Goal: Transaction & Acquisition: Download file/media

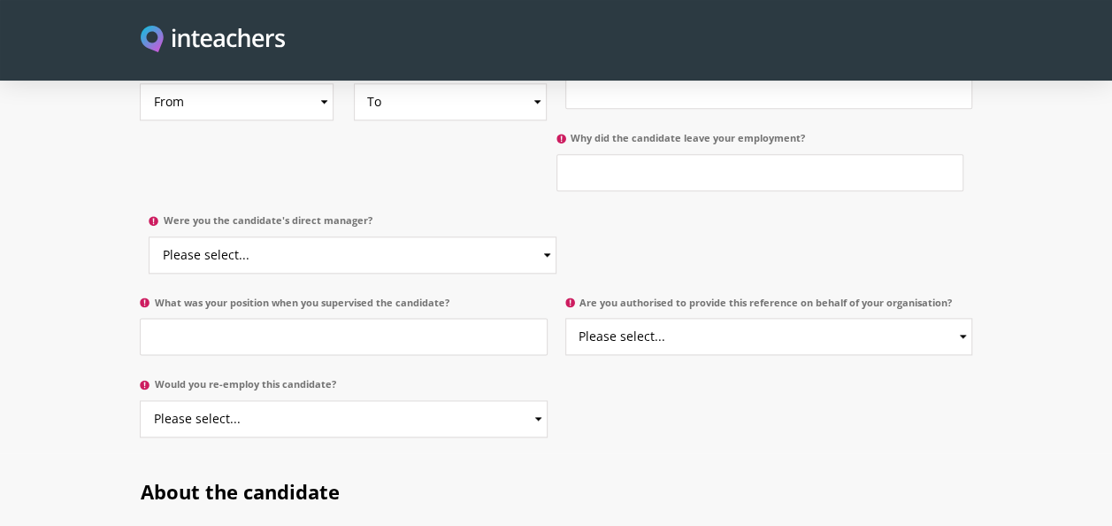
scroll to position [1020, 0]
click at [491, 235] on select "Please select... Yes No" at bounding box center [352, 253] width 407 height 37
select select "No"
click at [149, 235] on select "Please select... Yes No" at bounding box center [352, 253] width 407 height 37
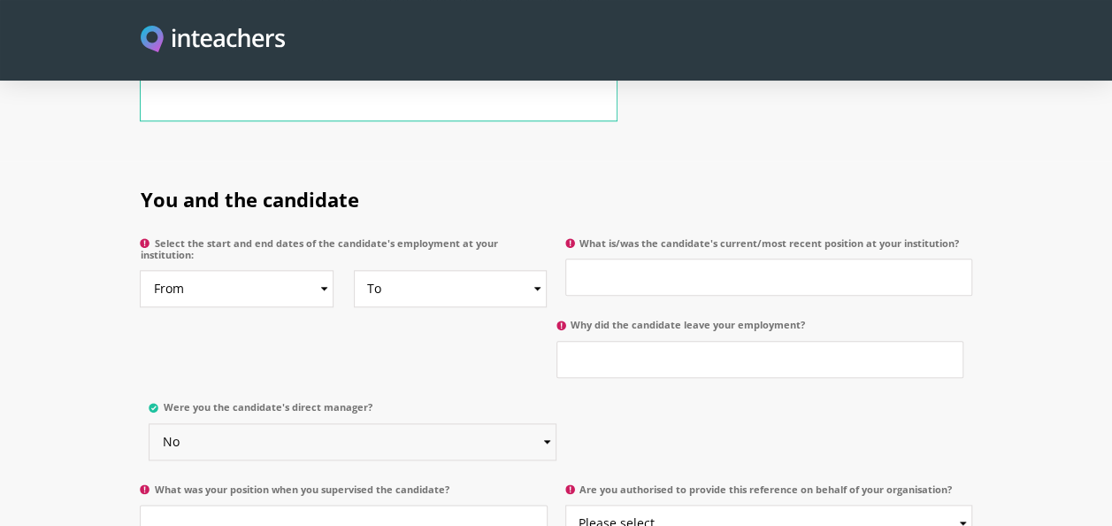
scroll to position [831, 0]
click at [292, 278] on select "From 2025 2024 2023 2022 2021 2020 2019 2018 2017 2016 2015 2014 2013 2012 2011…" at bounding box center [237, 290] width 194 height 37
select select "2023"
click at [140, 272] on select "From 2025 2024 2023 2022 2021 2020 2019 2018 2017 2016 2015 2014 2013 2012 2011…" at bounding box center [237, 290] width 194 height 37
click at [404, 272] on select "To Currently 2025 2024 2023 2022 2021 2020 2019 2018 2017 2016 2015 2014 2013 2…" at bounding box center [451, 290] width 194 height 37
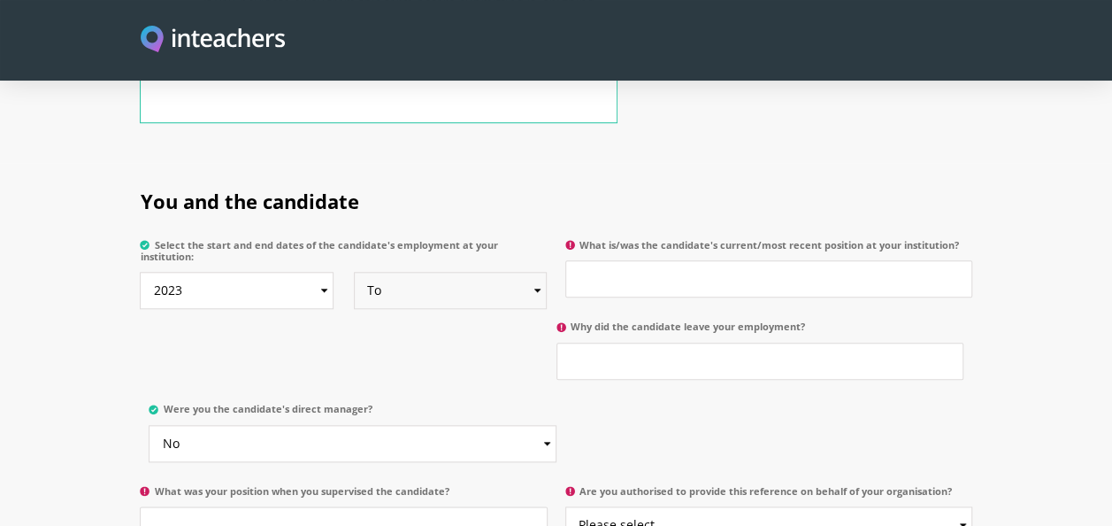
select select "2024"
click at [354, 272] on select "To Currently 2025 2024 2023 2022 2021 2020 2019 2018 2017 2016 2015 2014 2013 2…" at bounding box center [451, 290] width 194 height 37
click at [637, 260] on input "What is/was the candidate's current/most recent position at your institution?" at bounding box center [768, 278] width 407 height 37
type input "T"
type input "Educational Instructor/Teacher"
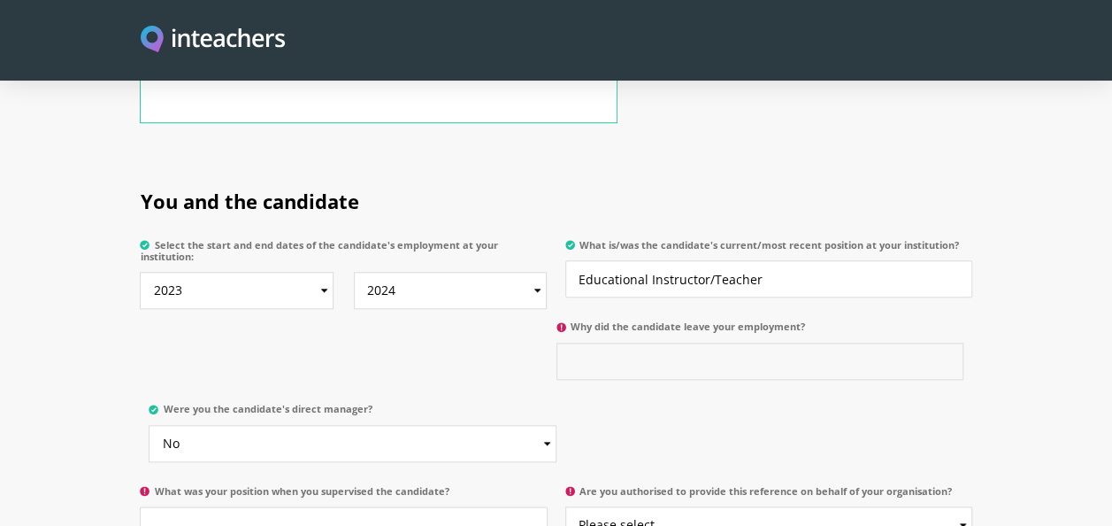
click at [618, 342] on input "Why did the candidate leave your employment?" at bounding box center [760, 360] width 407 height 37
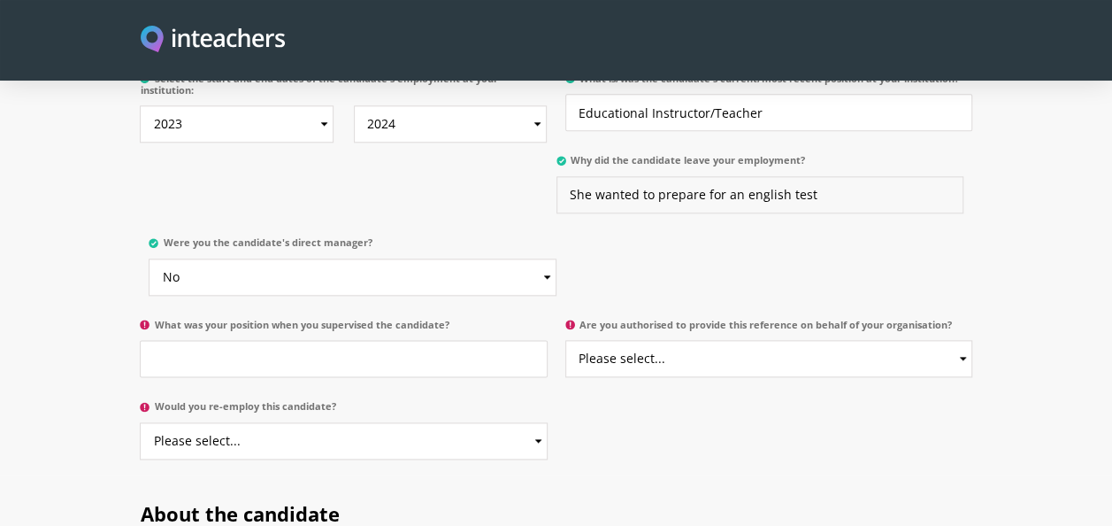
scroll to position [998, 0]
type input "She wanted to prepare for an english test"
click at [352, 339] on input "What was your position when you supervised the candidate?" at bounding box center [343, 357] width 407 height 37
type input "Consultant"
click at [680, 339] on select "Please select... Yes No" at bounding box center [768, 357] width 407 height 37
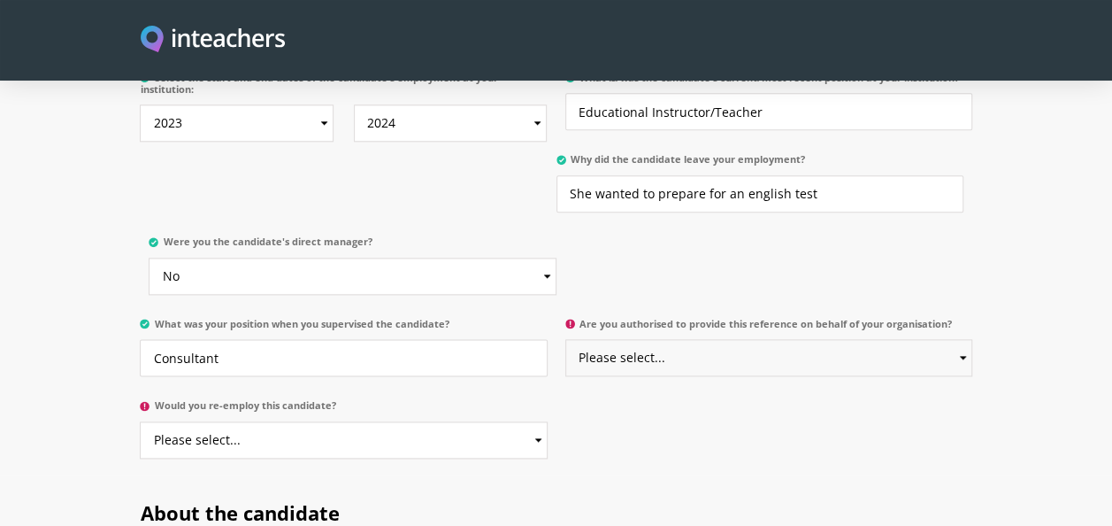
select select "Yes"
click at [565, 339] on select "Please select... Yes No" at bounding box center [768, 357] width 407 height 37
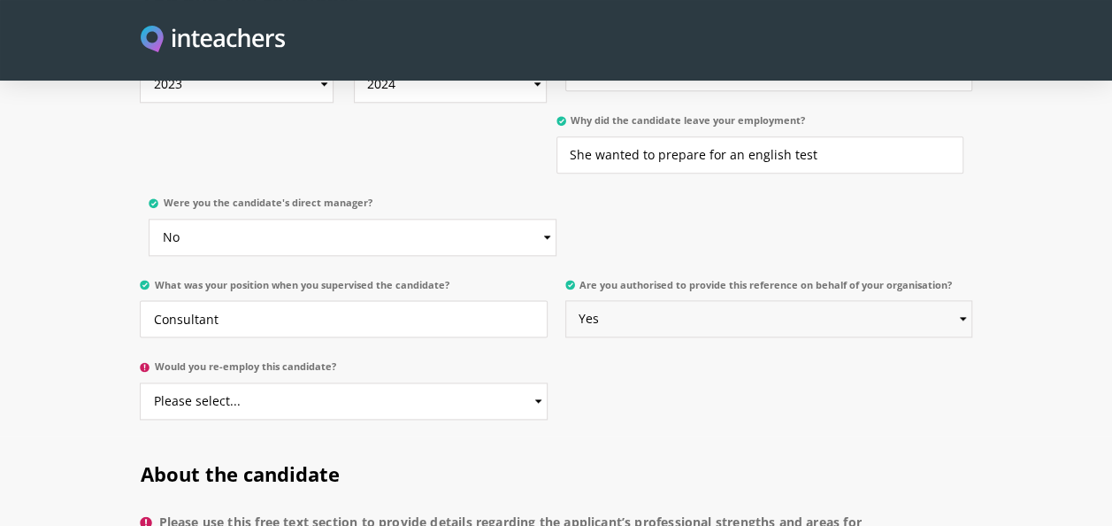
scroll to position [1038, 0]
click at [381, 381] on select "Please select... Yes No" at bounding box center [343, 399] width 407 height 37
select select "Yes"
click at [140, 381] on select "Please select... Yes No" at bounding box center [343, 399] width 407 height 37
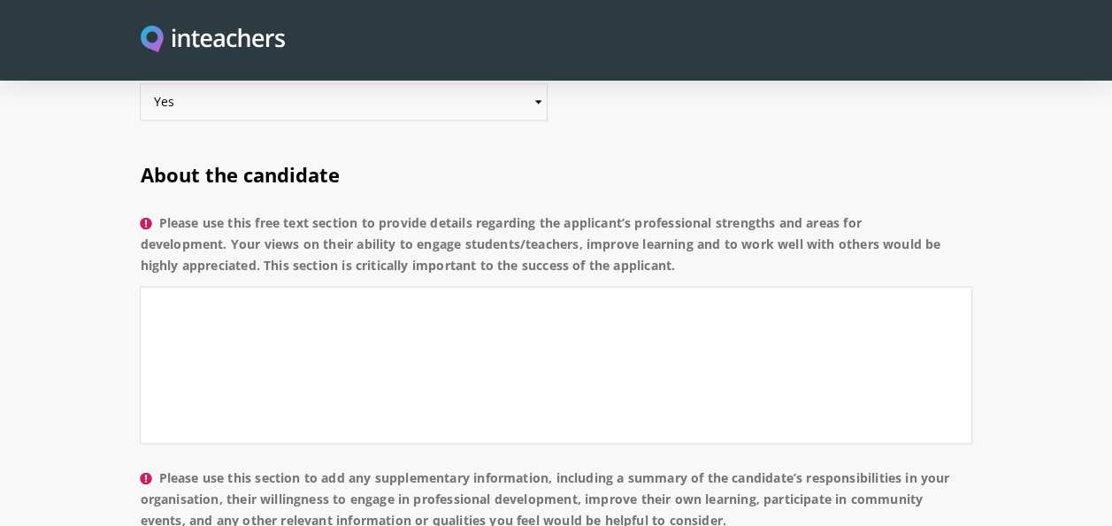
scroll to position [1337, 0]
click at [262, 289] on textarea "Please use this free text section to provide details regarding the applicant’s …" at bounding box center [556, 363] width 832 height 157
click at [588, 285] on textarea "Please use this free text section to provide details regarding the applicant’s …" at bounding box center [556, 363] width 832 height 157
paste textarea "creates an engaging classroom atmosphere, motivates learners, and maintains pos…"
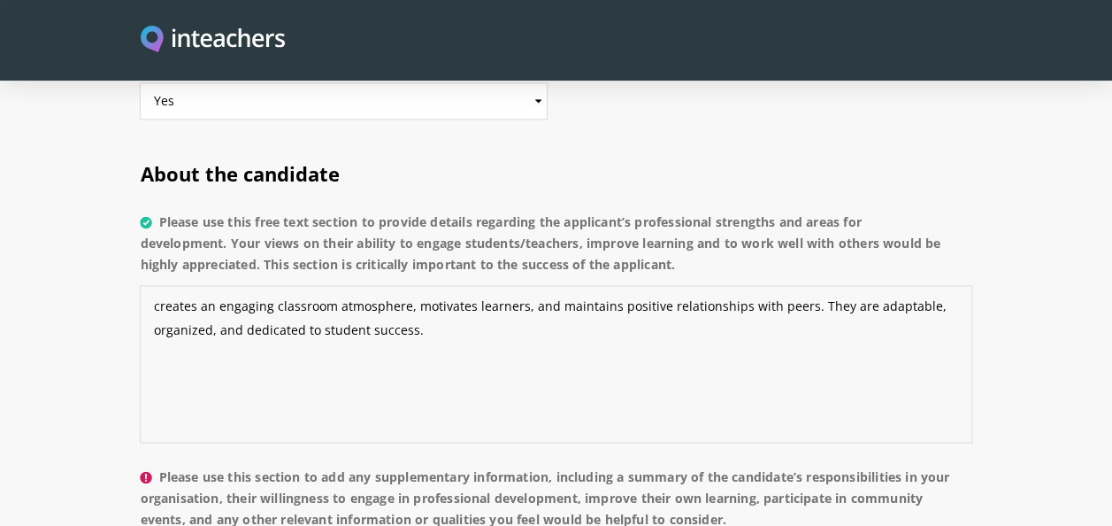
click at [157, 285] on textarea "creates an engaging classroom atmosphere, motivates learners, and maintains pos…" at bounding box center [556, 363] width 832 height 157
click at [918, 288] on textarea "Malyka Farooq creates an engaging classroom atmosphere, motivates learners, and…" at bounding box center [556, 363] width 832 height 157
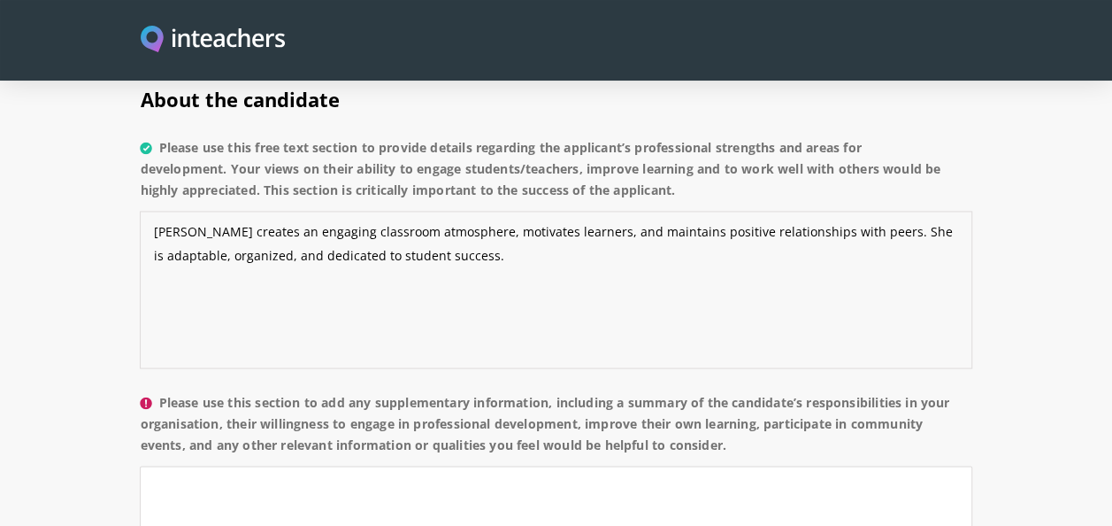
scroll to position [1412, 0]
type textarea "Malyka Farooq creates an engaging classroom atmosphere, motivates learners, and…"
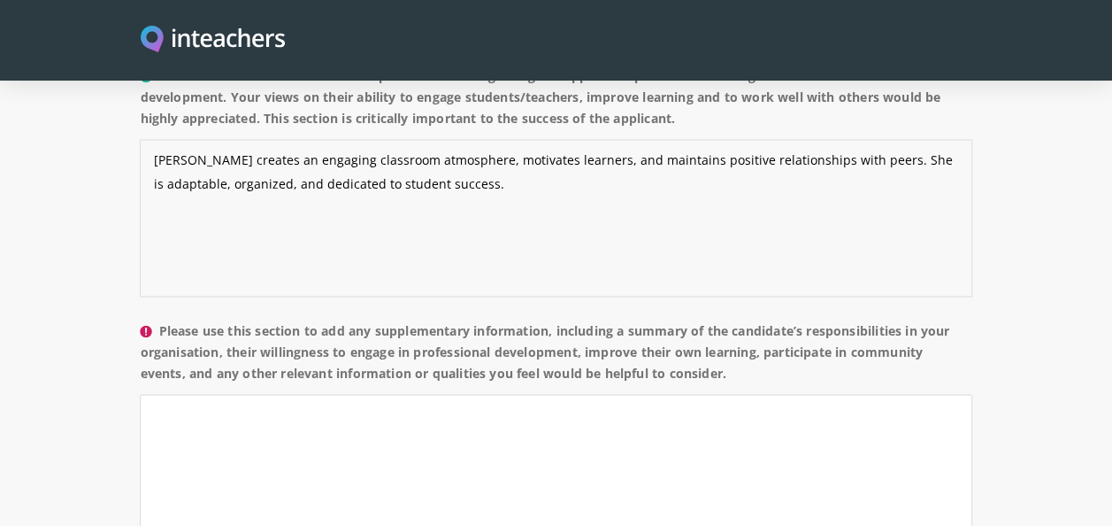
scroll to position [1485, 0]
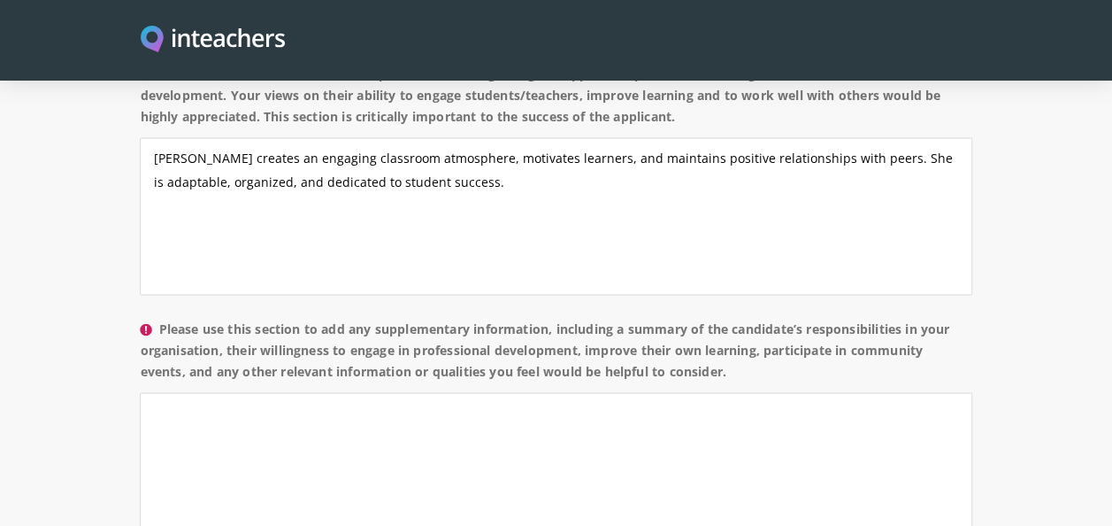
drag, startPoint x: 159, startPoint y: 302, endPoint x: 804, endPoint y: 349, distance: 646.8
click at [804, 349] on label "Please use this section to add any supplementary information, including a summa…" at bounding box center [556, 355] width 832 height 74
copy label "Please use this section to add any supplementary information, including a summa…"
click at [407, 426] on textarea "Please use this section to add any supplementary information, including a summa…" at bounding box center [556, 470] width 832 height 157
paste textarea "She taught classes, planned lessons, and helped organize school events. She is …"
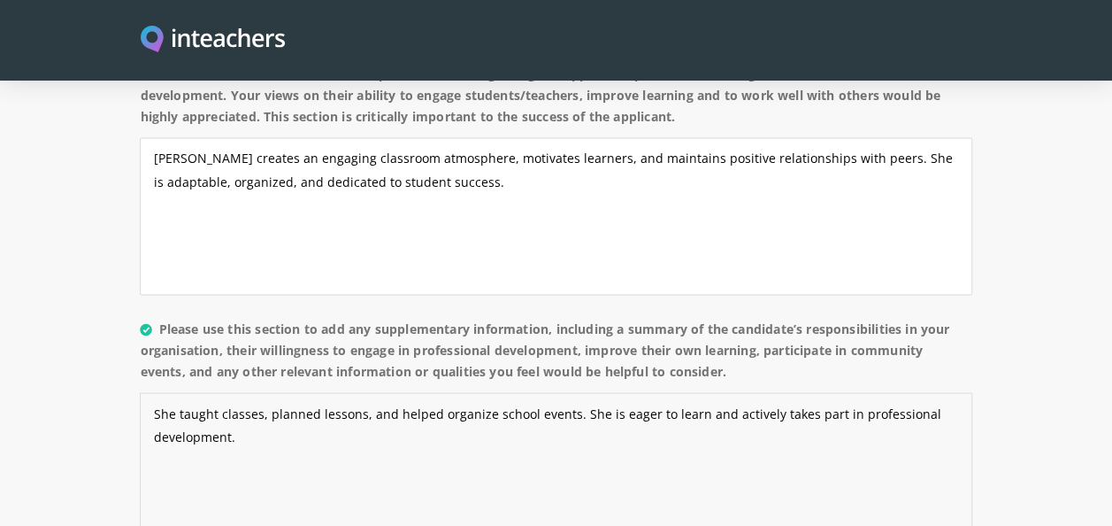
type textarea "She taught classes, planned lessons, and helped organize school events. She is …"
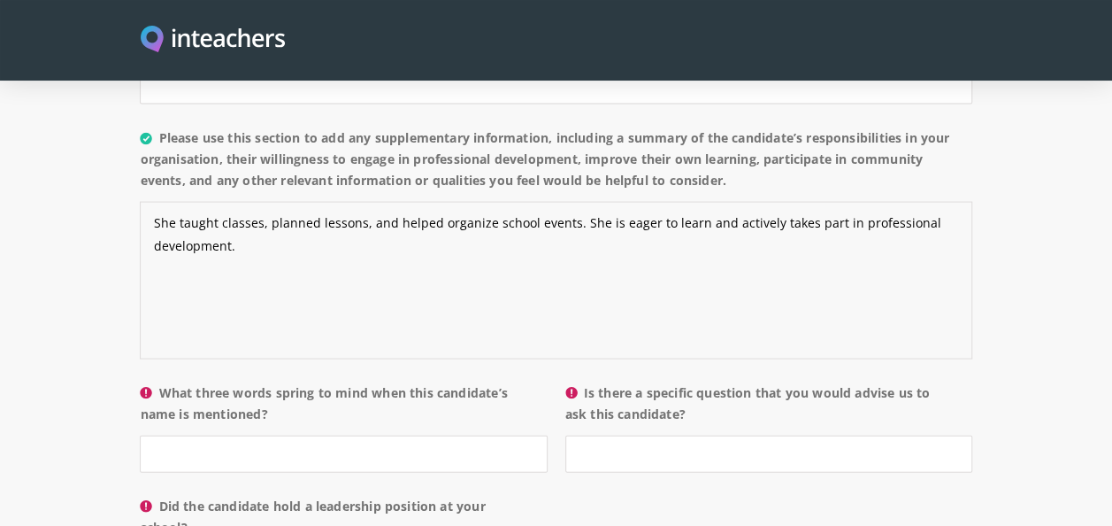
scroll to position [1676, 0]
click at [388, 439] on input "What three words spring to mind when this candidate’s name is mentioned?" at bounding box center [343, 452] width 407 height 37
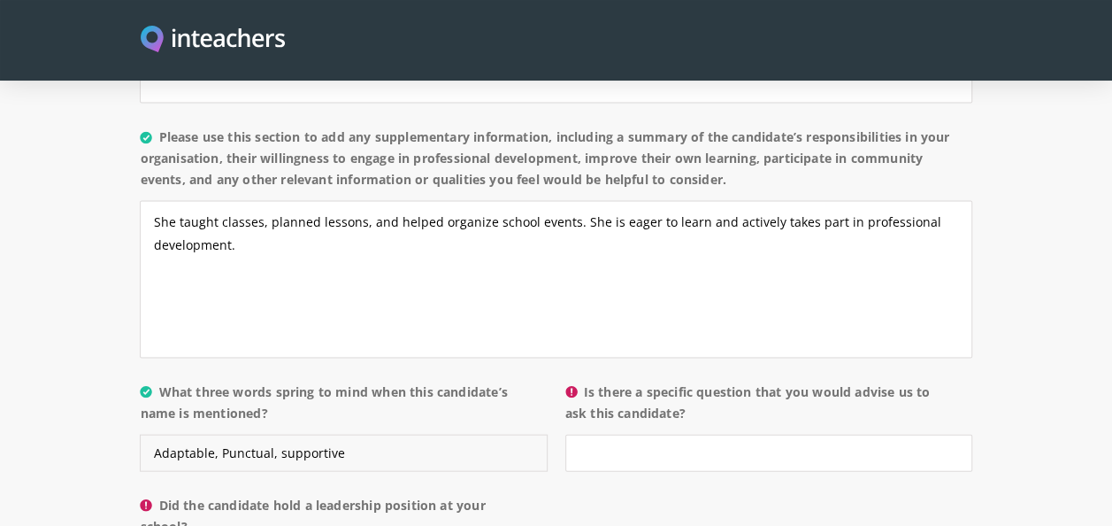
type input "Adaptable, Punctual, supportive"
click at [708, 434] on input "Is there a specific question that you would advise us to ask this candidate?" at bounding box center [768, 452] width 407 height 37
paste input "How do you tailor your lessons to meet the needs of diverse learners?"
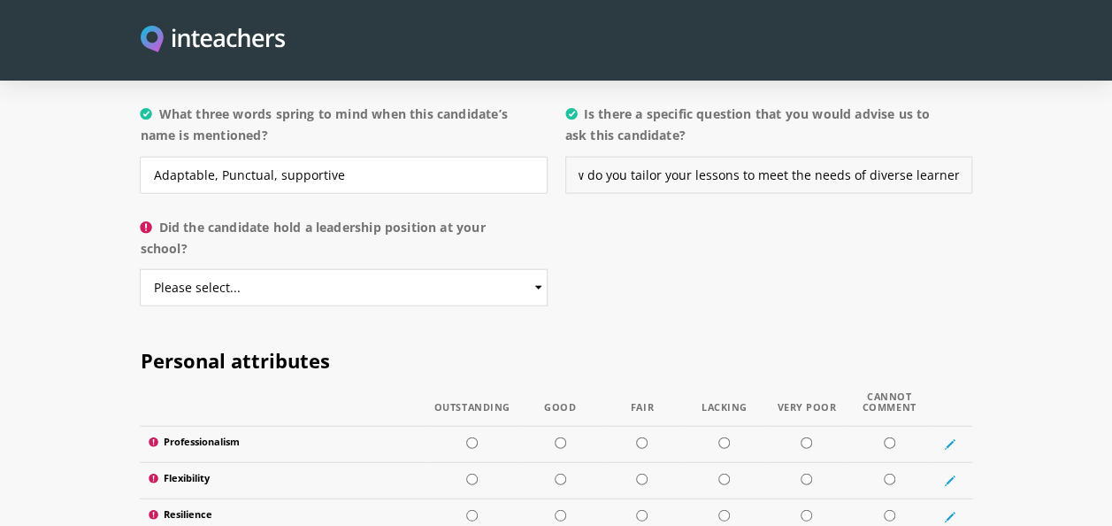
scroll to position [1958, 0]
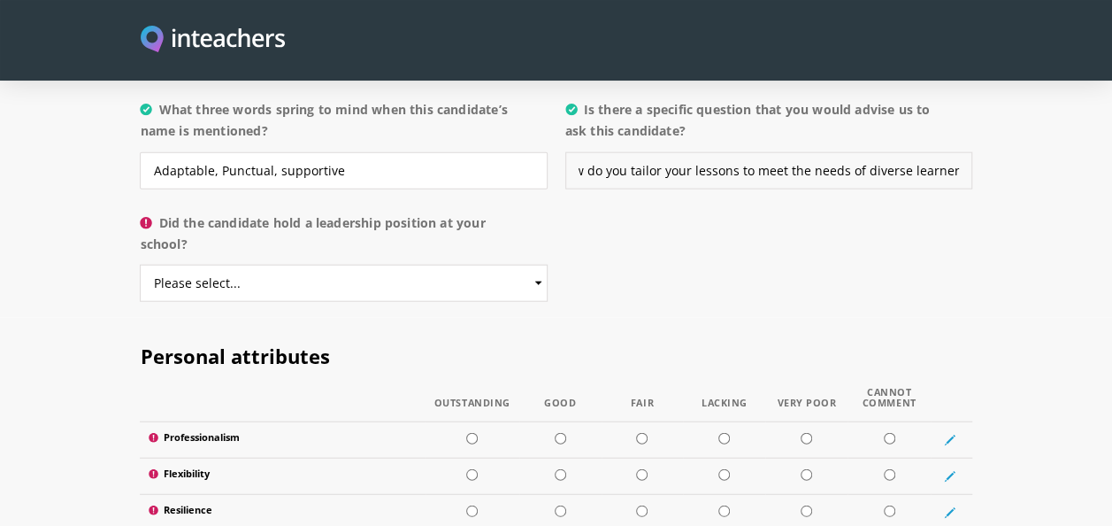
type input "How do you tailor your lessons to meet the needs of diverse learners?"
click at [433, 265] on select "Please select... Yes No" at bounding box center [343, 283] width 407 height 37
click at [140, 265] on select "Please select... Yes No" at bounding box center [343, 283] width 407 height 37
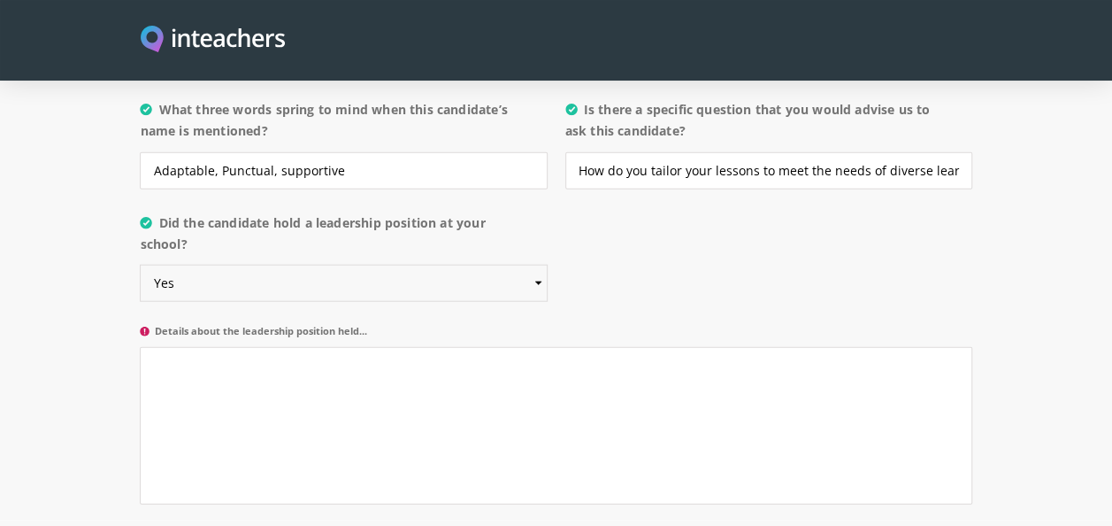
drag, startPoint x: 377, startPoint y: 258, endPoint x: 159, endPoint y: 336, distance: 231.2
click at [159, 336] on div "About the candidate Please use this free text section to provide details regard…" at bounding box center [556, 17] width 832 height 1006
select select "No"
click at [140, 265] on select "Please select... Yes No" at bounding box center [343, 283] width 407 height 37
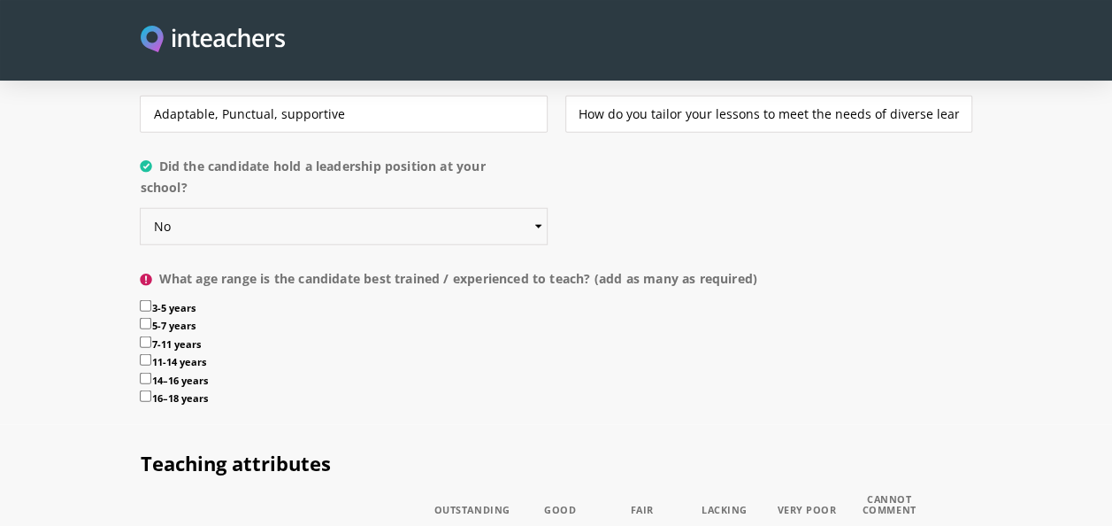
scroll to position [2016, 0]
click at [147, 299] on input "3-5 years" at bounding box center [146, 305] width 12 height 12
checkbox input "true"
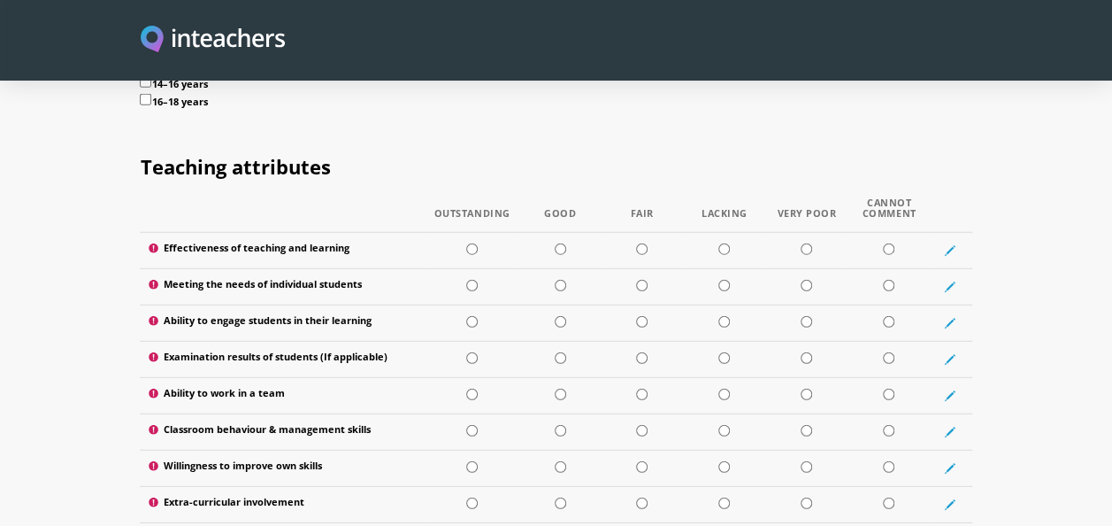
scroll to position [2312, 0]
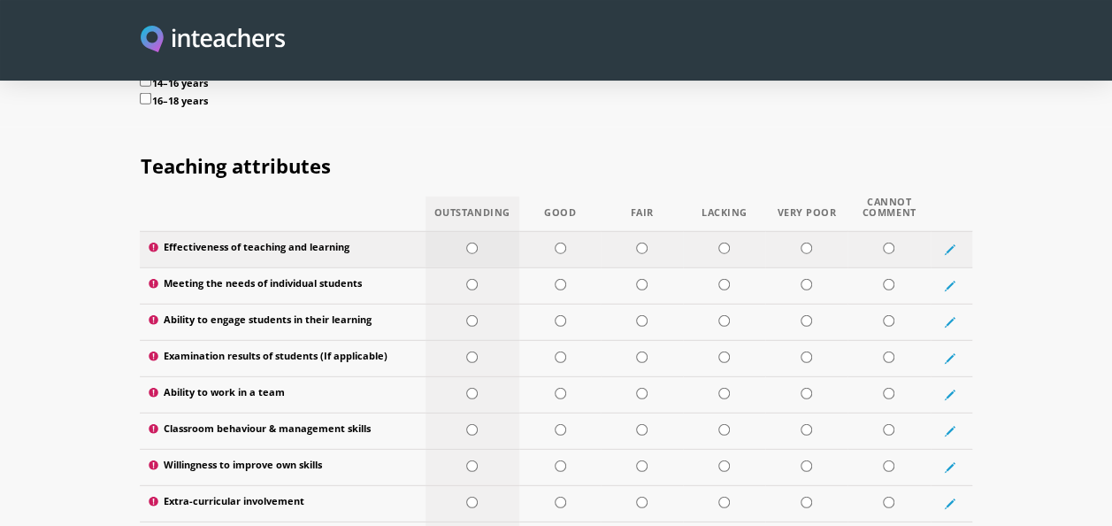
click at [475, 242] on input "radio" at bounding box center [472, 248] width 12 height 12
radio input "true"
click at [561, 242] on input "radio" at bounding box center [561, 248] width 12 height 12
radio input "true"
click at [471, 279] on input "radio" at bounding box center [472, 285] width 12 height 12
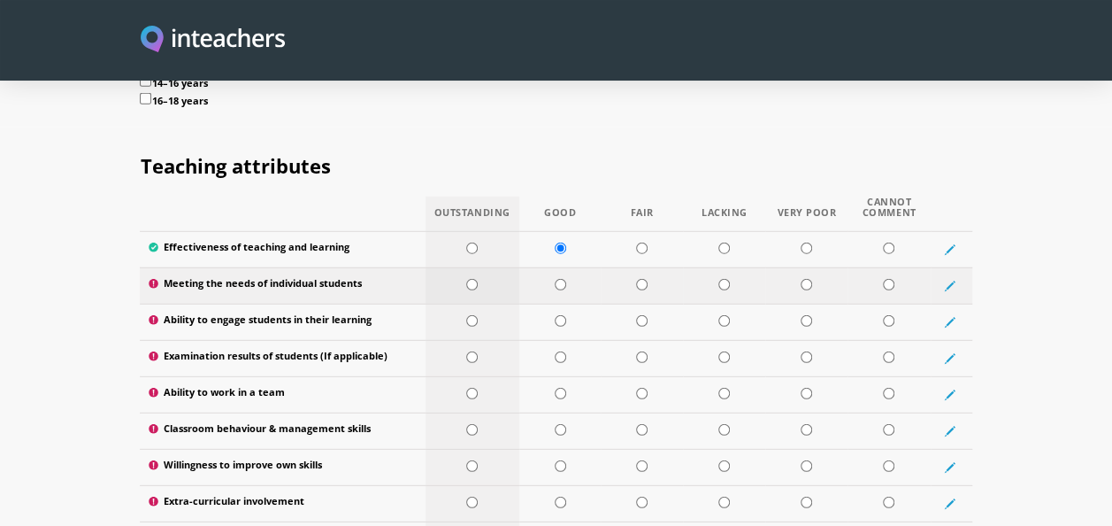
radio input "true"
click at [467, 303] on td at bounding box center [473, 321] width 94 height 36
radio input "true"
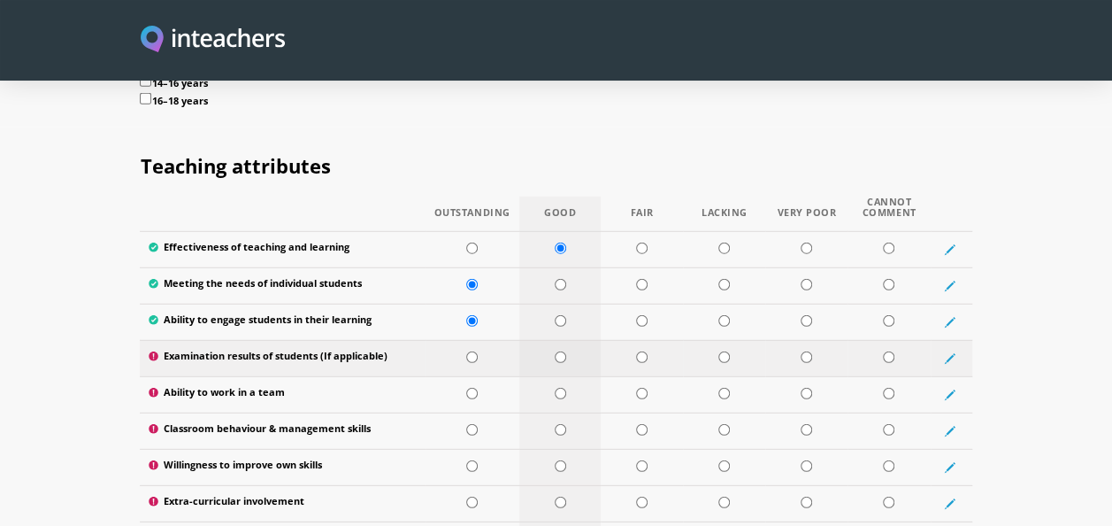
click at [557, 351] on input "radio" at bounding box center [561, 357] width 12 height 12
radio input "true"
click at [471, 388] on input "radio" at bounding box center [472, 394] width 12 height 12
radio input "true"
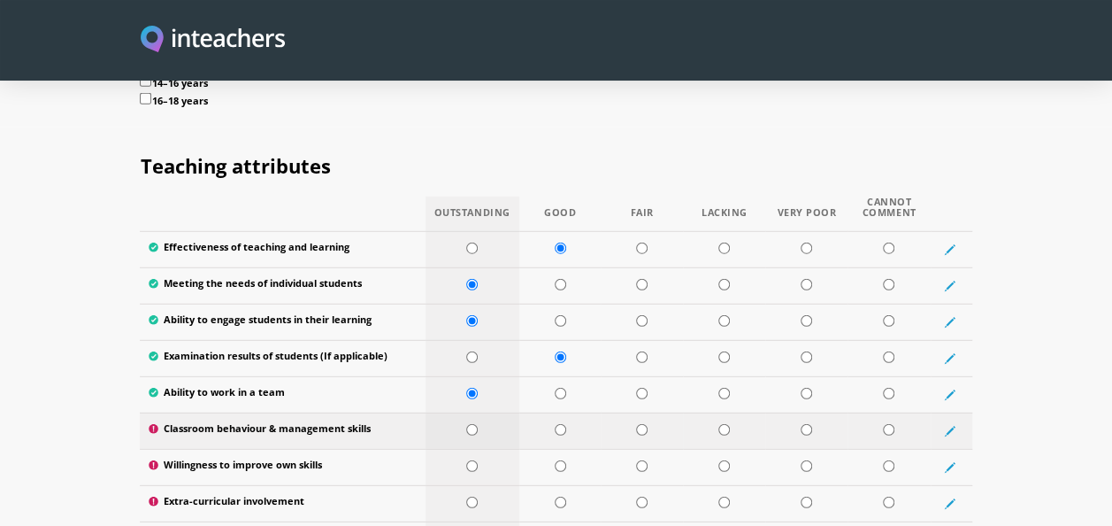
click at [471, 424] on input "radio" at bounding box center [472, 430] width 12 height 12
radio input "true"
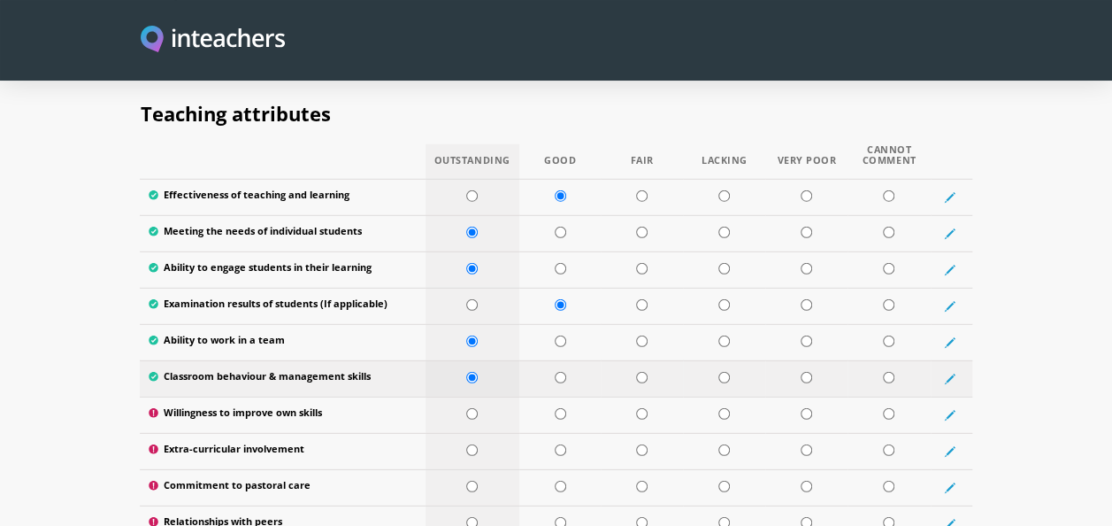
scroll to position [2367, 0]
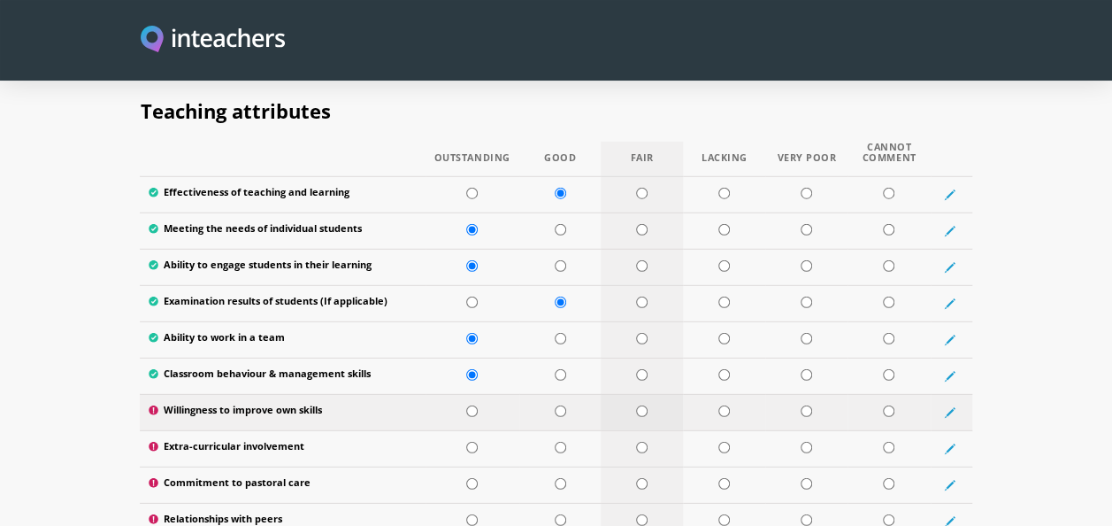
click at [641, 405] on input "radio" at bounding box center [642, 411] width 12 height 12
radio input "true"
click at [887, 405] on input "radio" at bounding box center [889, 411] width 12 height 12
radio input "true"
click at [641, 442] on input "radio" at bounding box center [642, 448] width 12 height 12
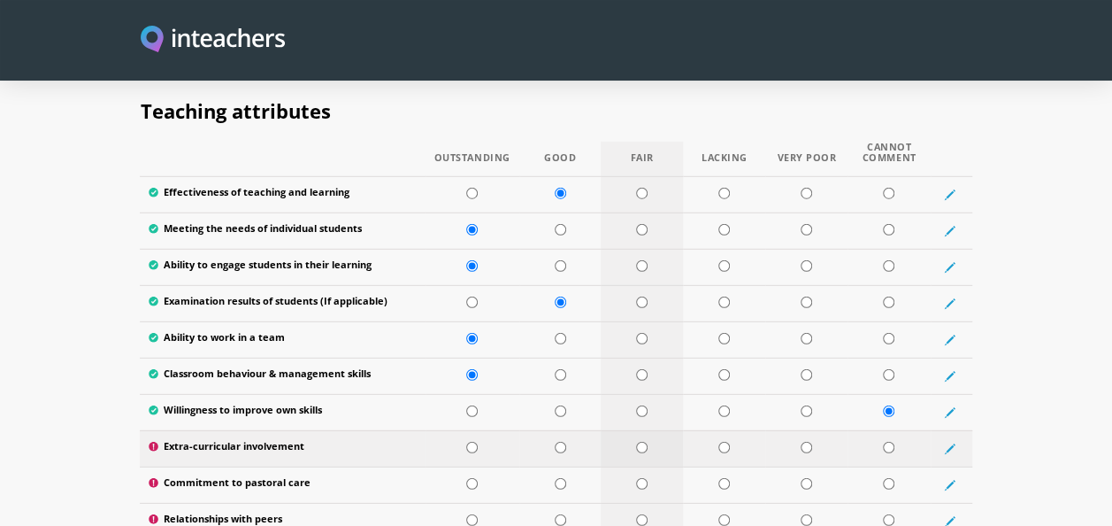
radio input "true"
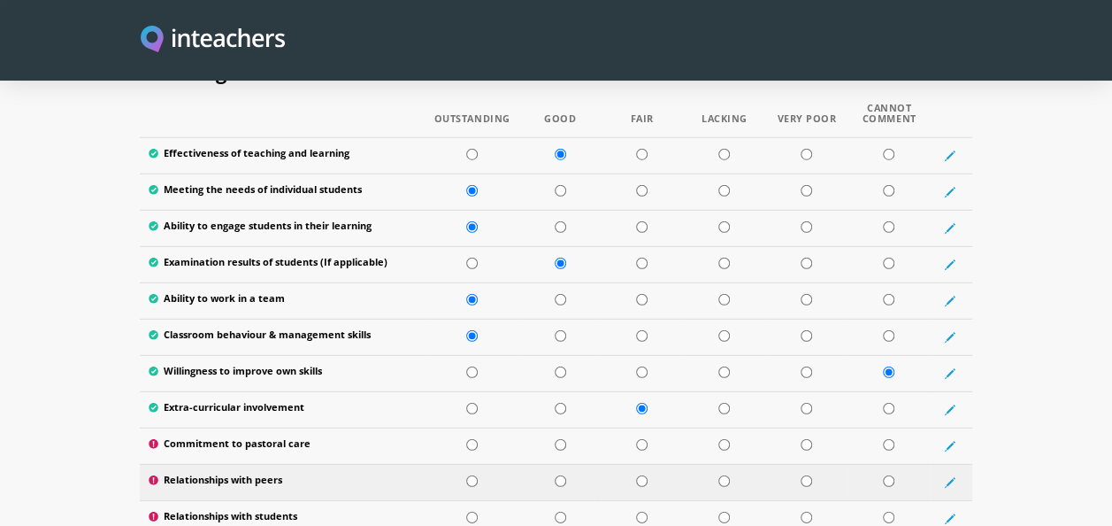
scroll to position [2414, 0]
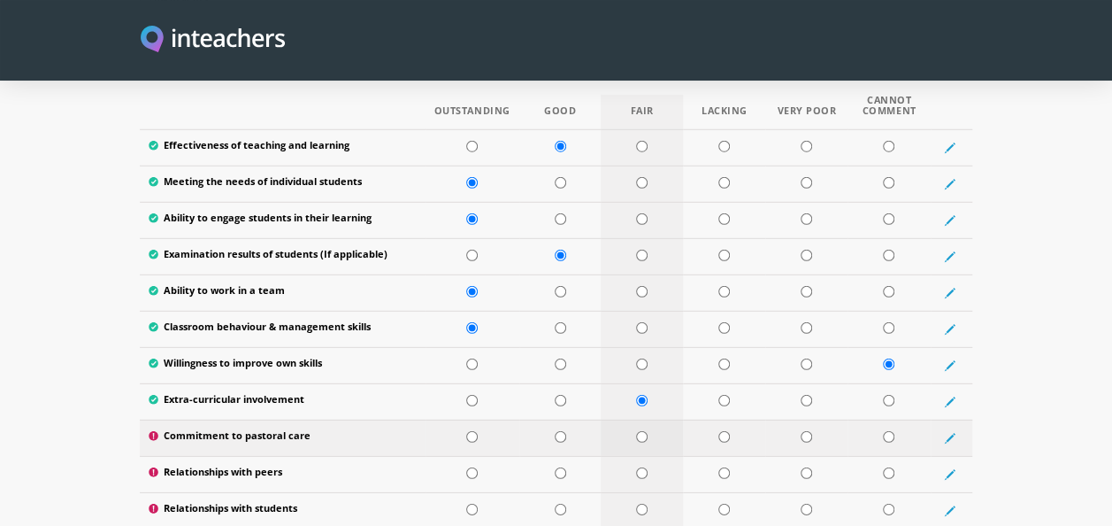
click at [641, 431] on input "radio" at bounding box center [642, 437] width 12 height 12
radio input "true"
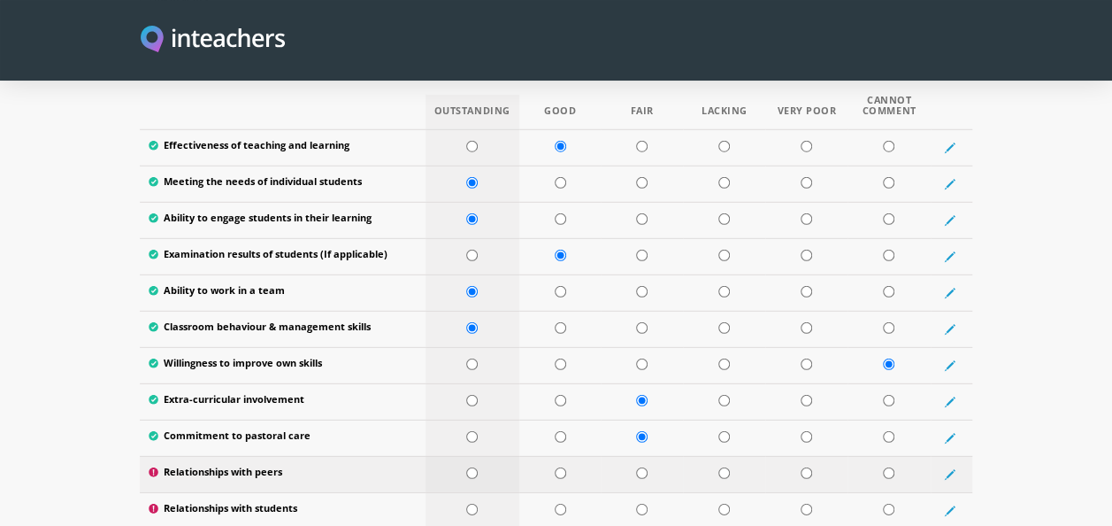
click at [478, 456] on td at bounding box center [473, 474] width 94 height 36
radio input "true"
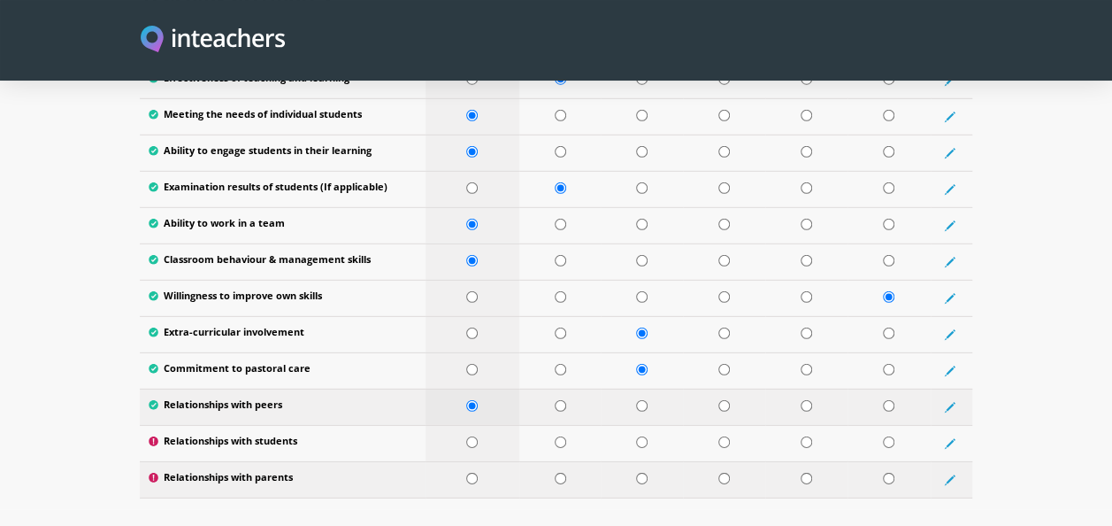
scroll to position [2488, 0]
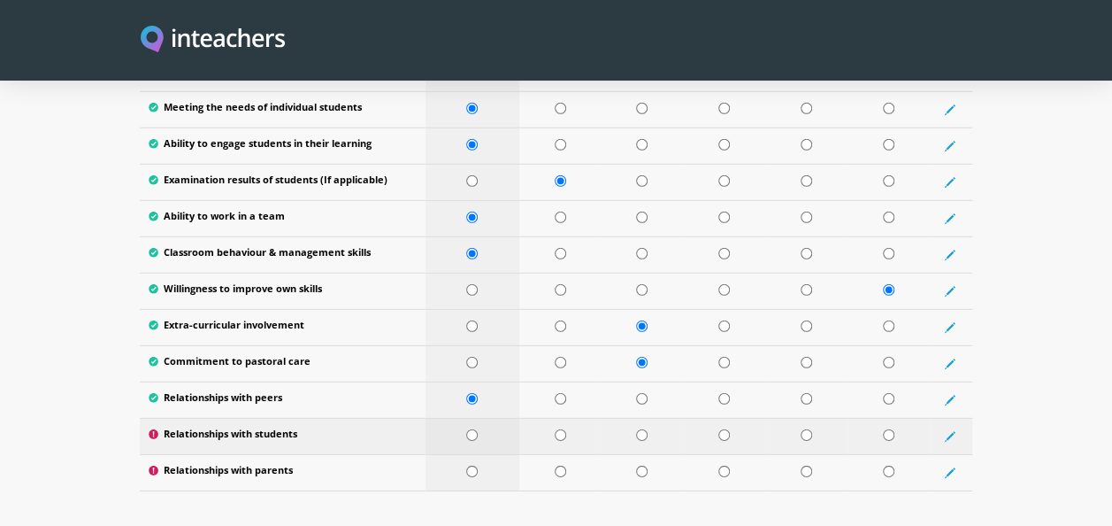
click at [472, 418] on td at bounding box center [473, 436] width 94 height 36
radio input "true"
click at [470, 465] on input "radio" at bounding box center [472, 471] width 12 height 12
radio input "true"
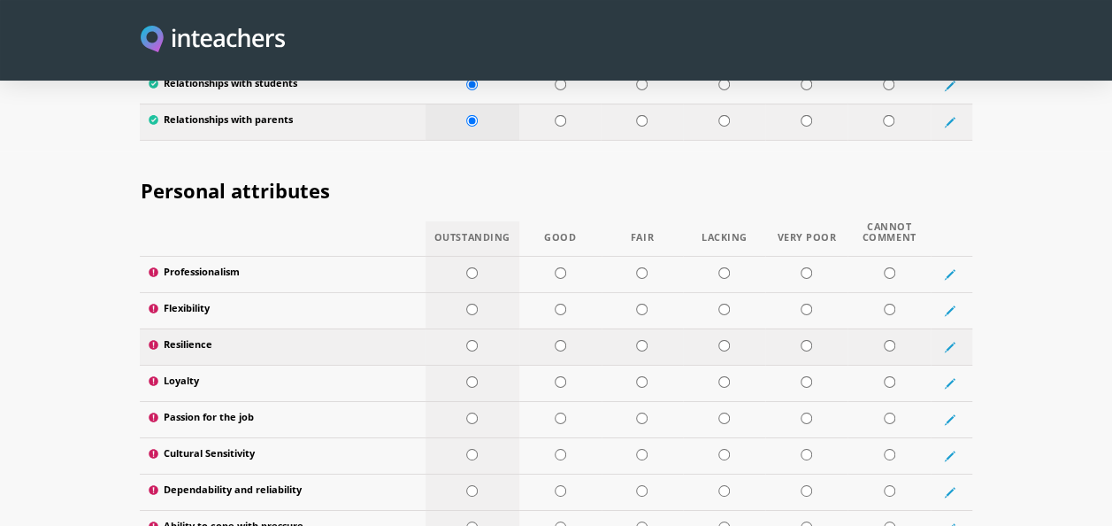
scroll to position [2844, 0]
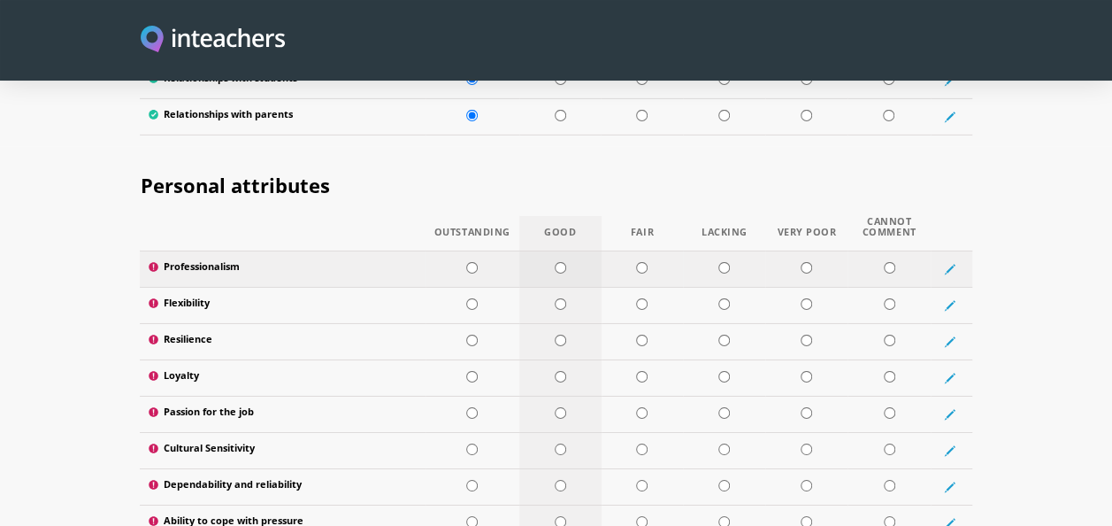
click at [561, 262] on input "radio" at bounding box center [561, 268] width 12 height 12
radio input "true"
click at [559, 298] on input "radio" at bounding box center [561, 304] width 12 height 12
radio input "true"
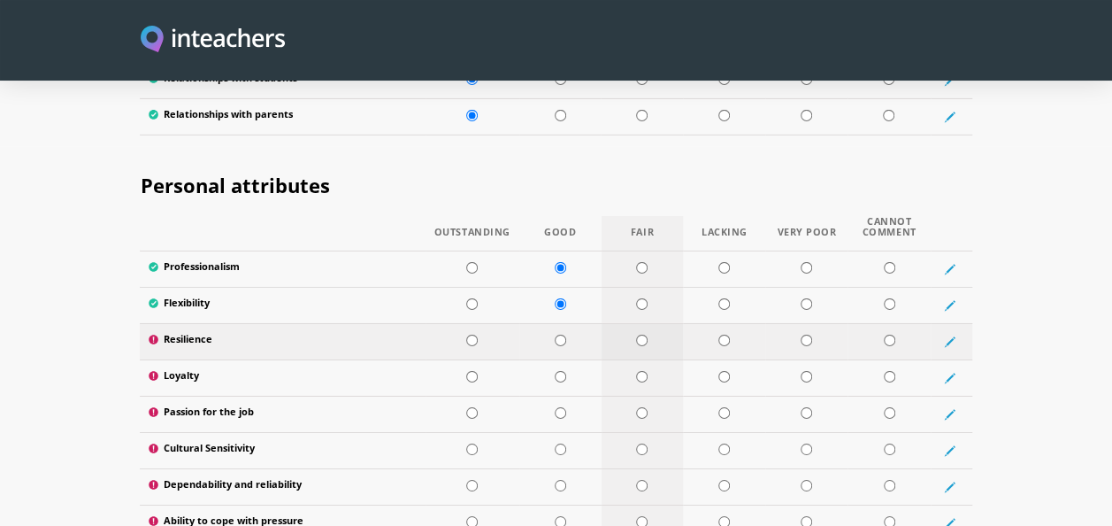
click at [648, 334] on input "radio" at bounding box center [642, 340] width 12 height 12
radio input "true"
click at [641, 359] on td at bounding box center [643, 377] width 82 height 36
radio input "true"
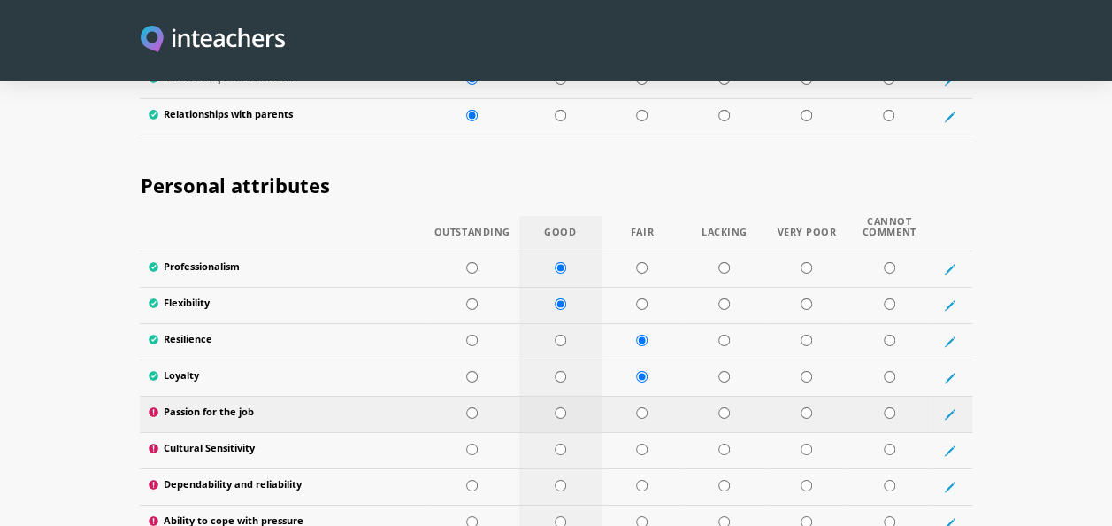
click at [564, 407] on input "radio" at bounding box center [561, 413] width 12 height 12
radio input "true"
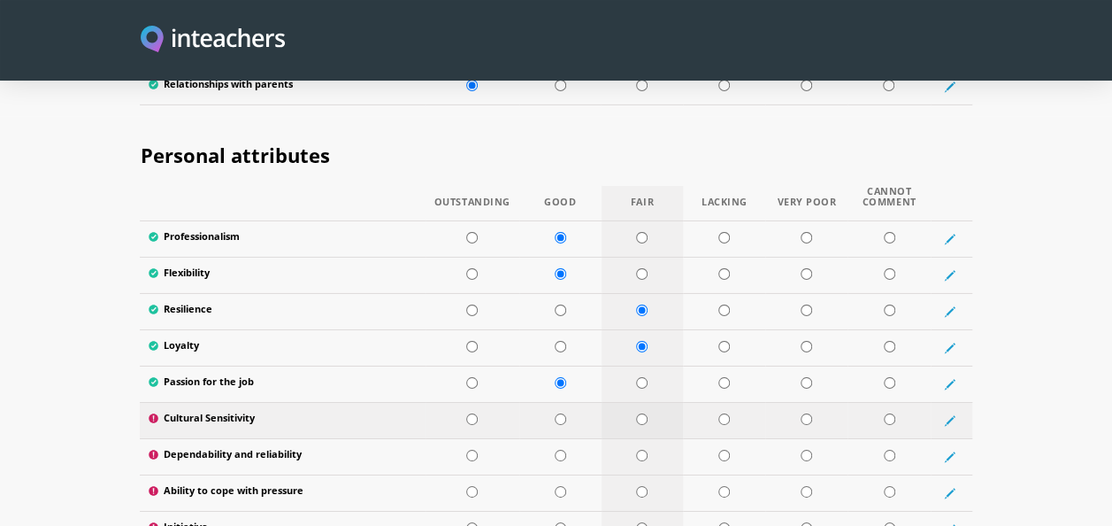
scroll to position [2876, 0]
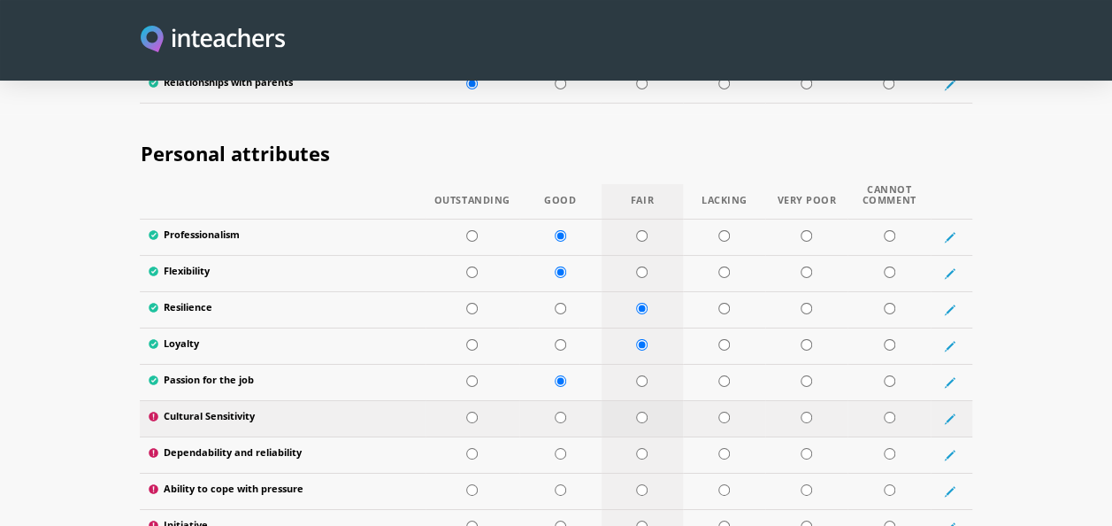
click at [648, 411] on input "radio" at bounding box center [642, 417] width 12 height 12
radio input "true"
click at [564, 411] on input "radio" at bounding box center [561, 417] width 12 height 12
radio input "true"
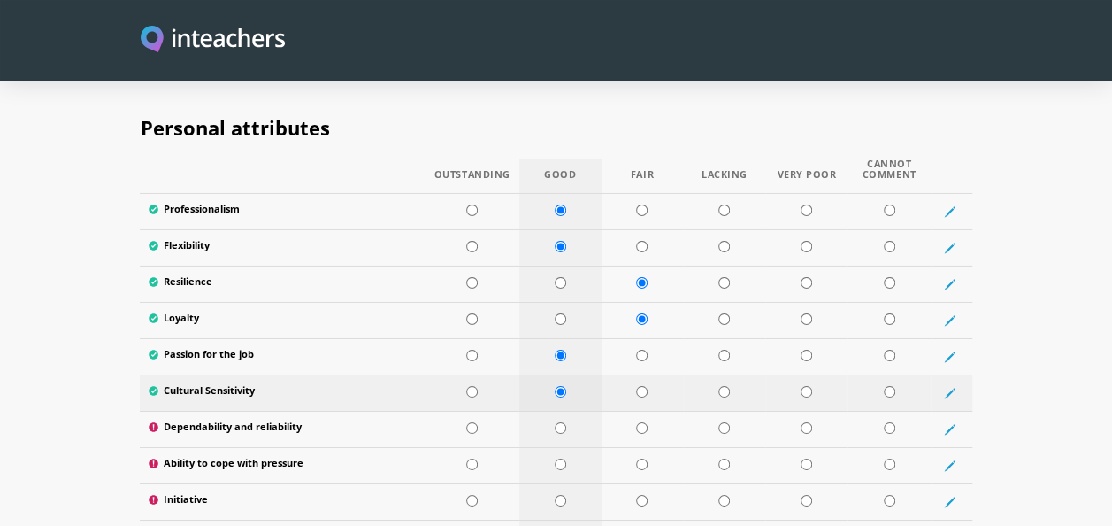
scroll to position [2904, 0]
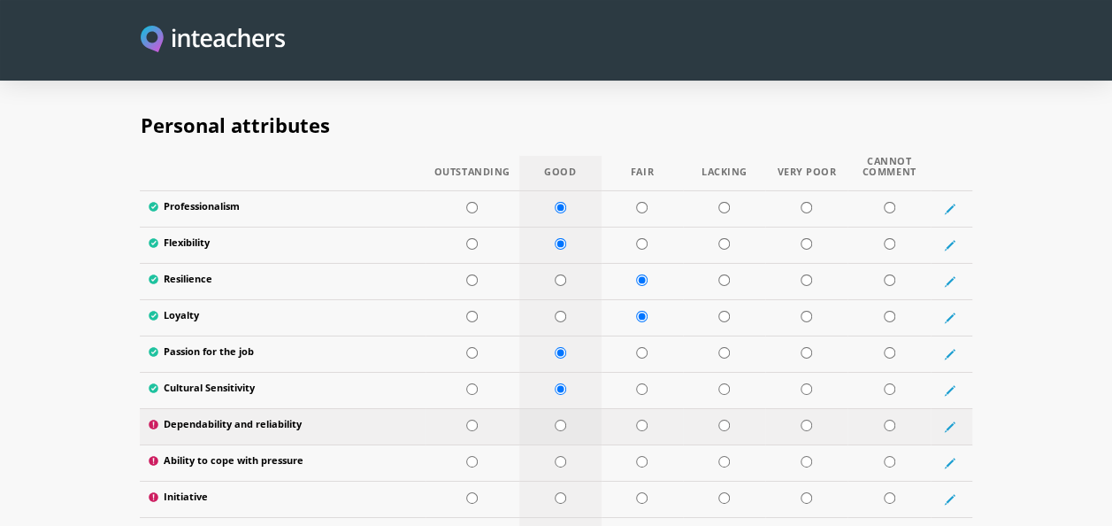
click at [564, 419] on input "radio" at bounding box center [561, 425] width 12 height 12
radio input "true"
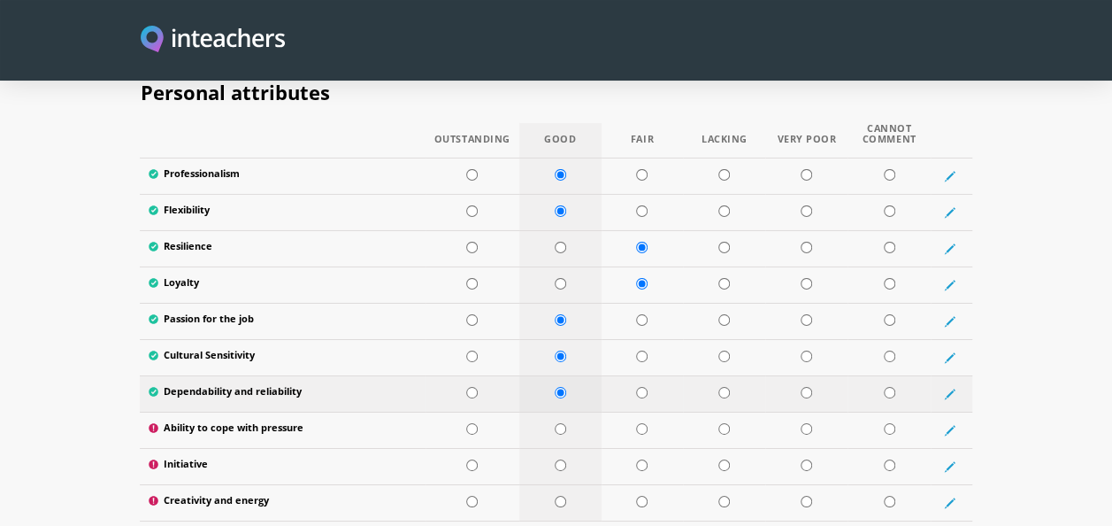
scroll to position [2943, 0]
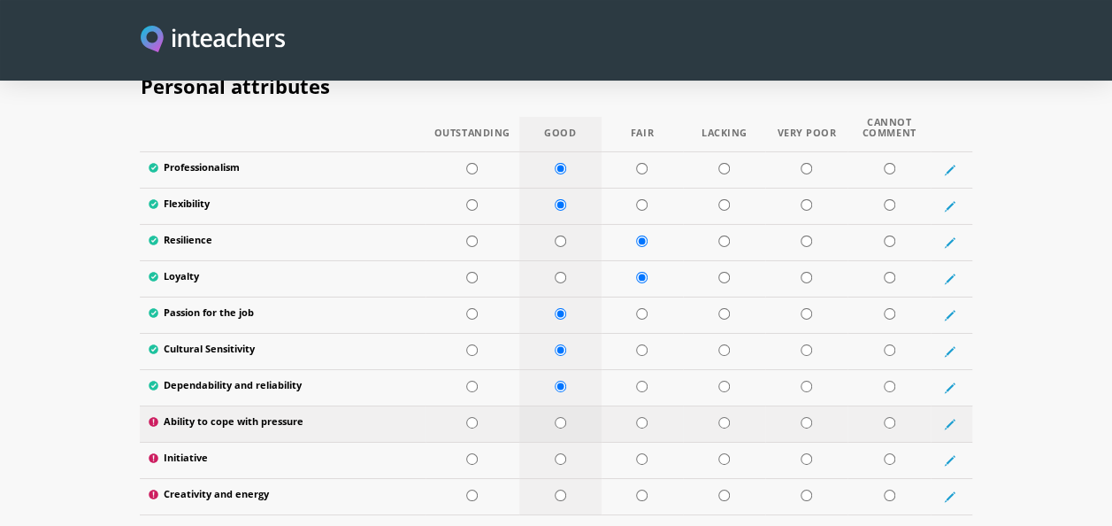
click at [557, 417] on input "radio" at bounding box center [561, 423] width 12 height 12
radio input "true"
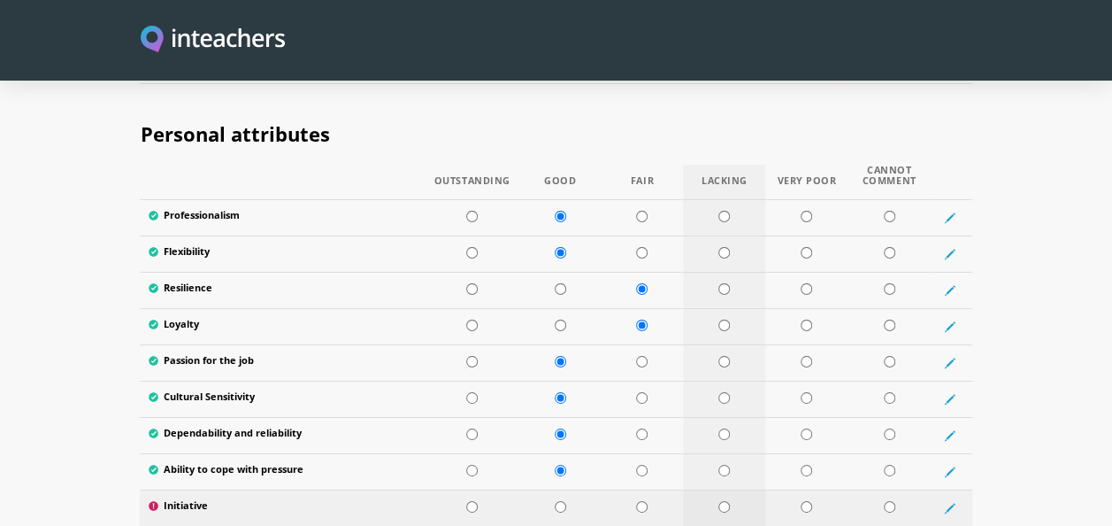
scroll to position [2893, 0]
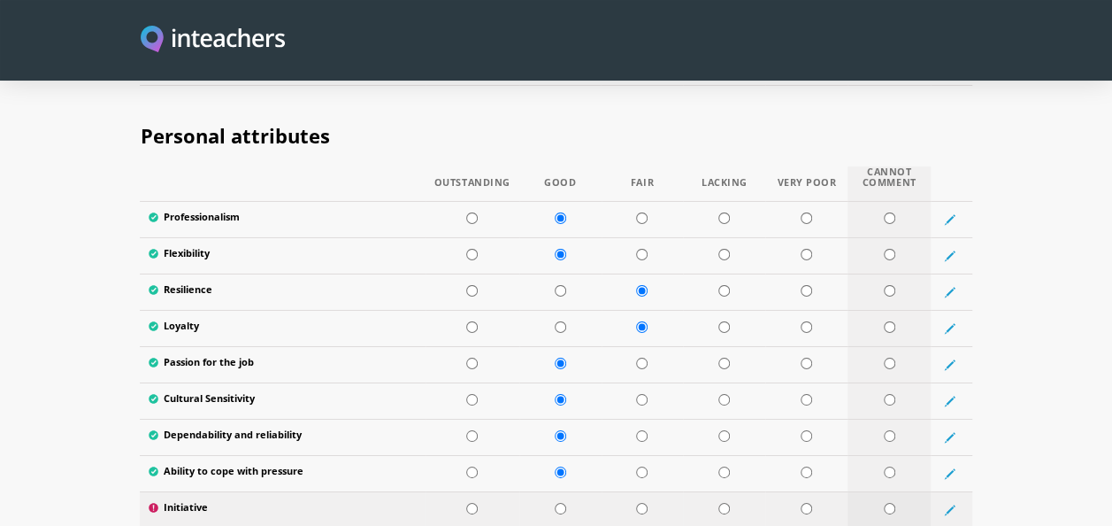
click at [894, 503] on input "radio" at bounding box center [890, 509] width 12 height 12
radio input "true"
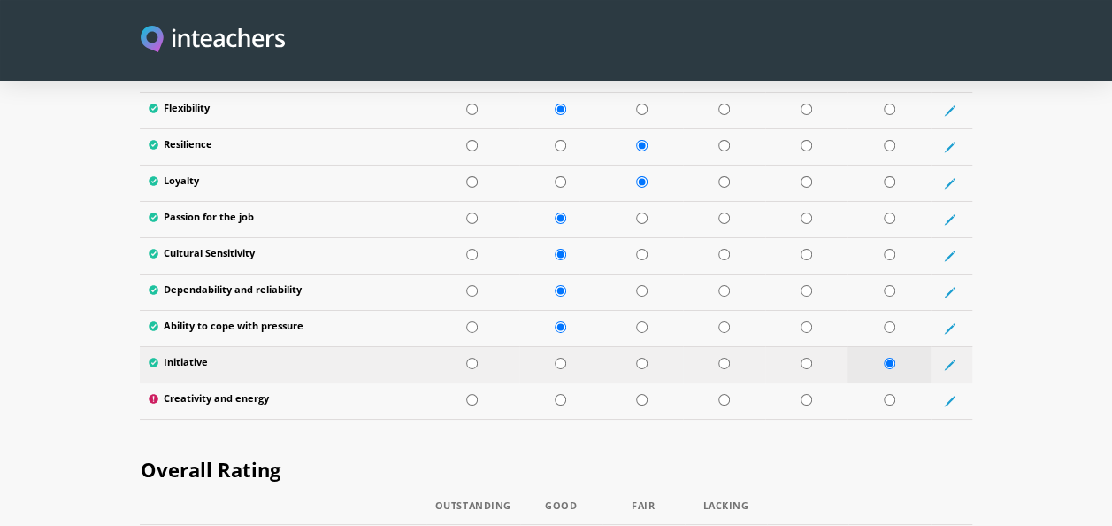
scroll to position [3055, 0]
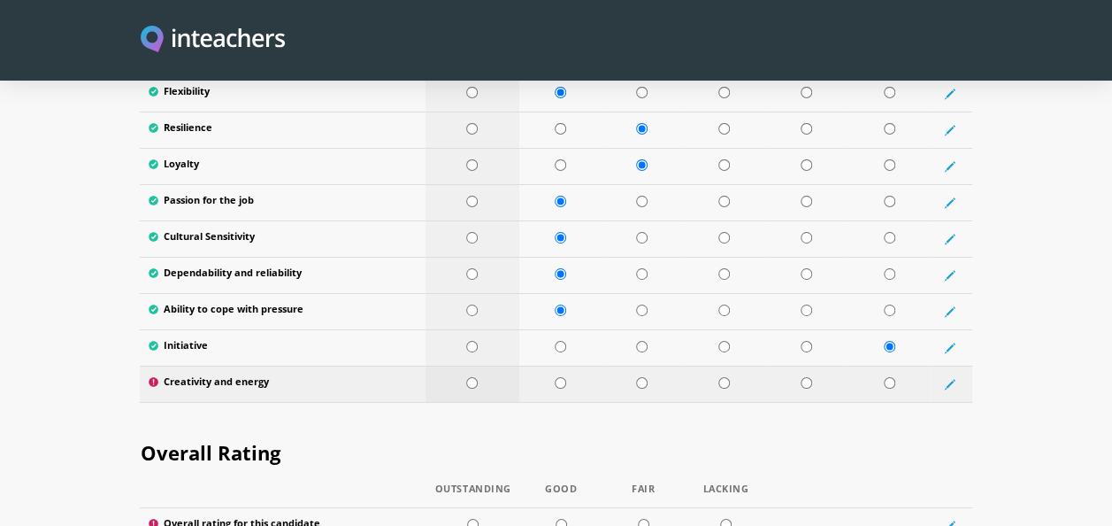
click at [467, 377] on input "radio" at bounding box center [472, 383] width 12 height 12
radio input "true"
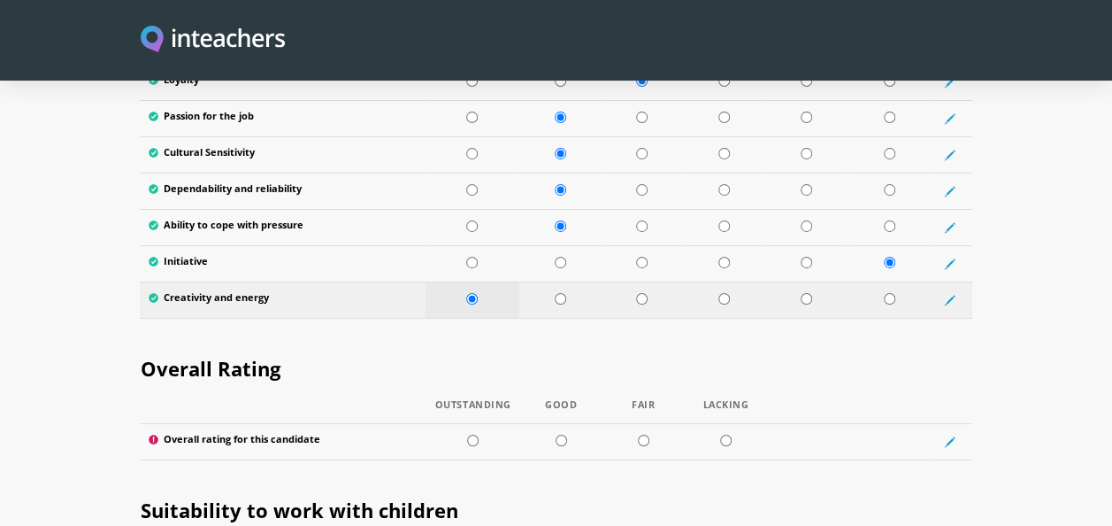
scroll to position [3140, 0]
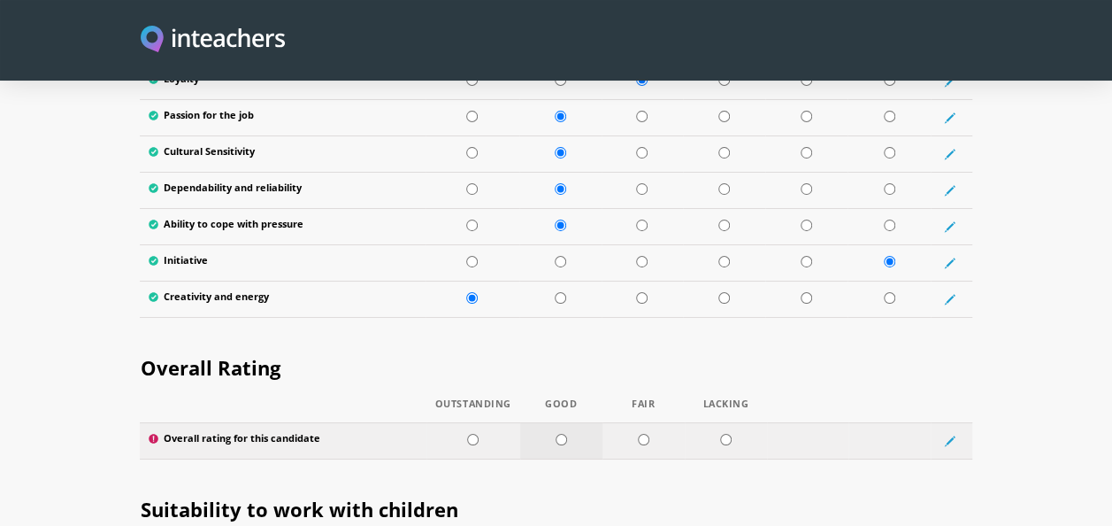
click at [564, 434] on input "radio" at bounding box center [562, 440] width 12 height 12
radio input "true"
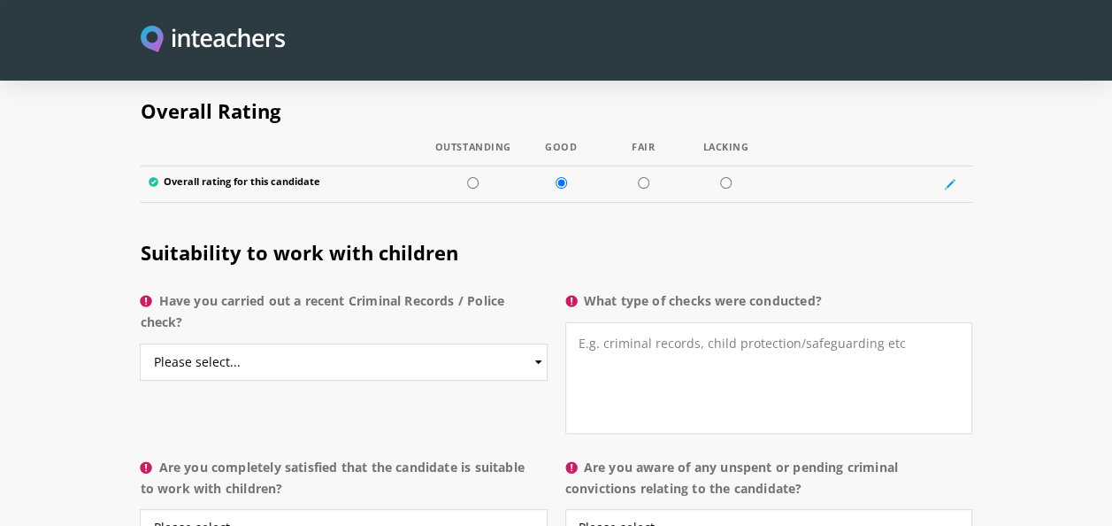
scroll to position [3398, 0]
click at [521, 342] on select "Please select... Yes No Do not know" at bounding box center [343, 360] width 407 height 37
select select "No"
click at [140, 342] on select "Please select... Yes No Do not know" at bounding box center [343, 360] width 407 height 37
click at [640, 328] on textarea "What type of checks were conducted?" at bounding box center [768, 376] width 407 height 111
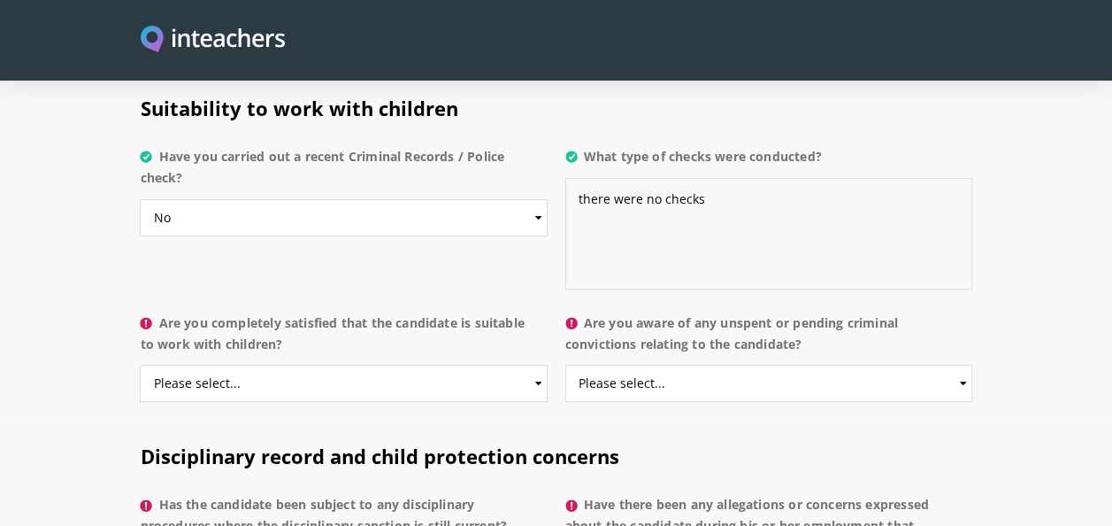
scroll to position [3544, 0]
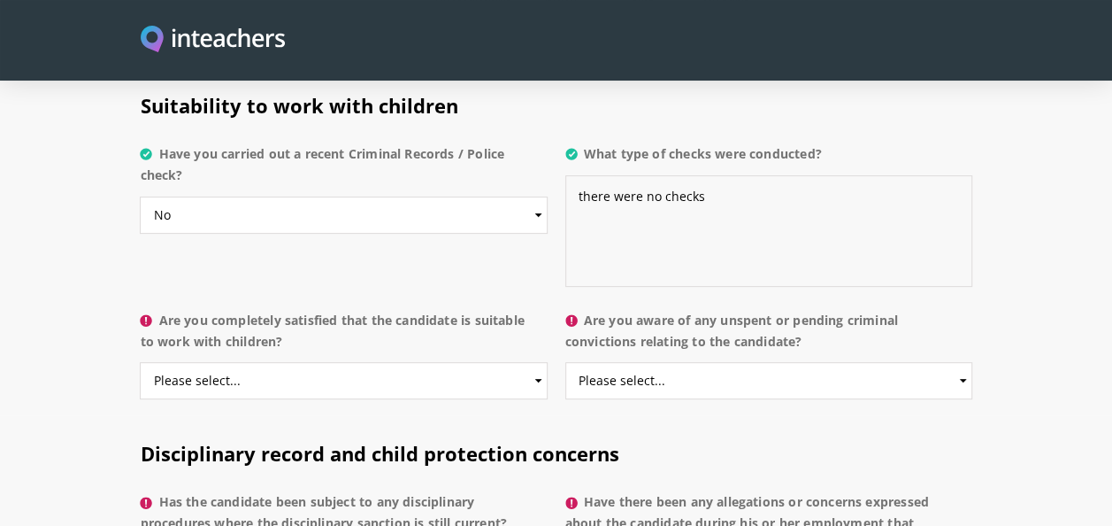
type textarea "there were no checks"
click at [459, 362] on select "Please select... Yes No Do not know" at bounding box center [343, 380] width 407 height 37
select select "Yes"
click at [140, 362] on select "Please select... Yes No Do not know" at bounding box center [343, 380] width 407 height 37
click at [599, 362] on select "Please select... Yes No Do not know" at bounding box center [768, 380] width 407 height 37
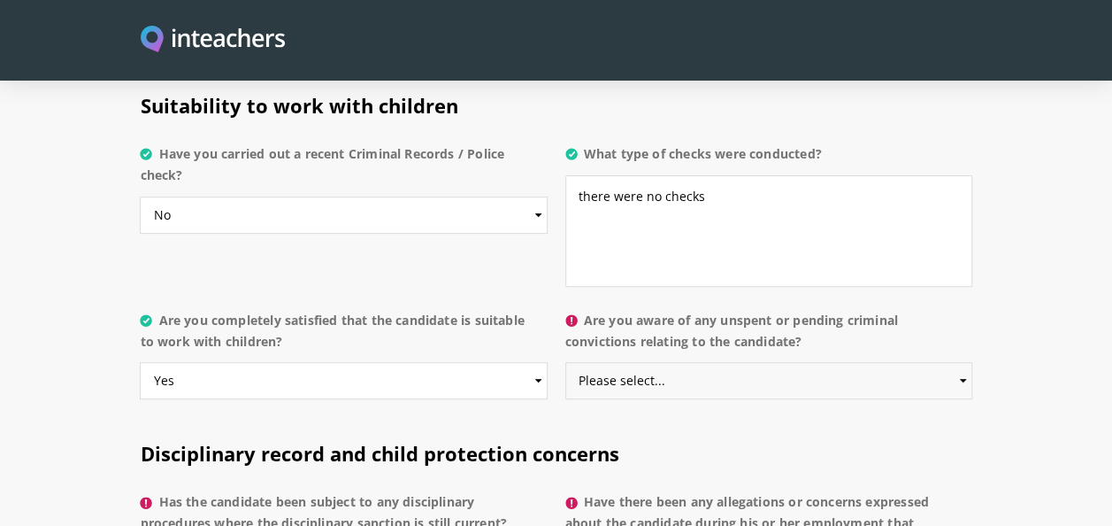
select select "No"
click at [565, 362] on select "Please select... Yes No Do not know" at bounding box center [768, 380] width 407 height 37
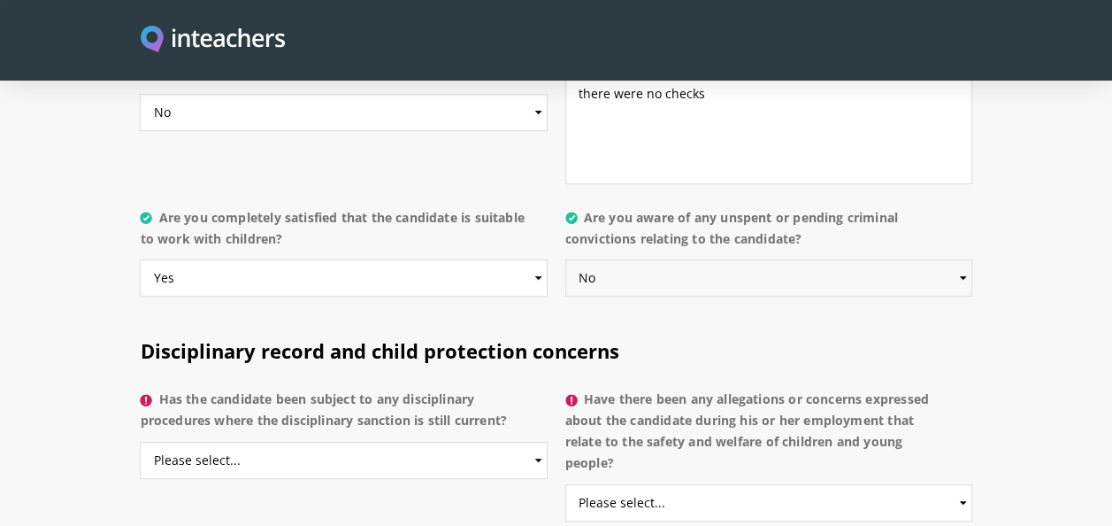
scroll to position [3656, 0]
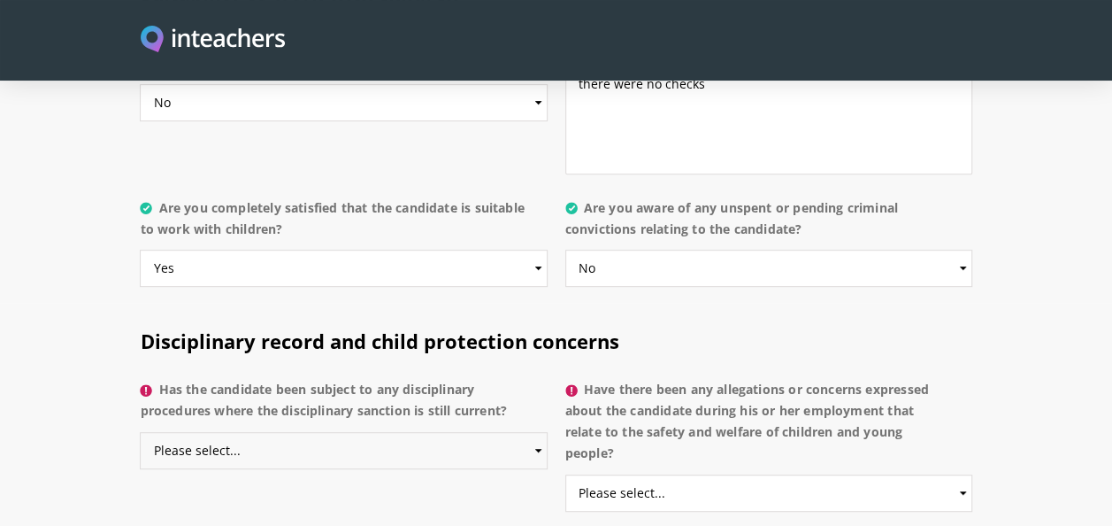
click at [472, 432] on select "Please select... Yes No Do not know" at bounding box center [343, 450] width 407 height 37
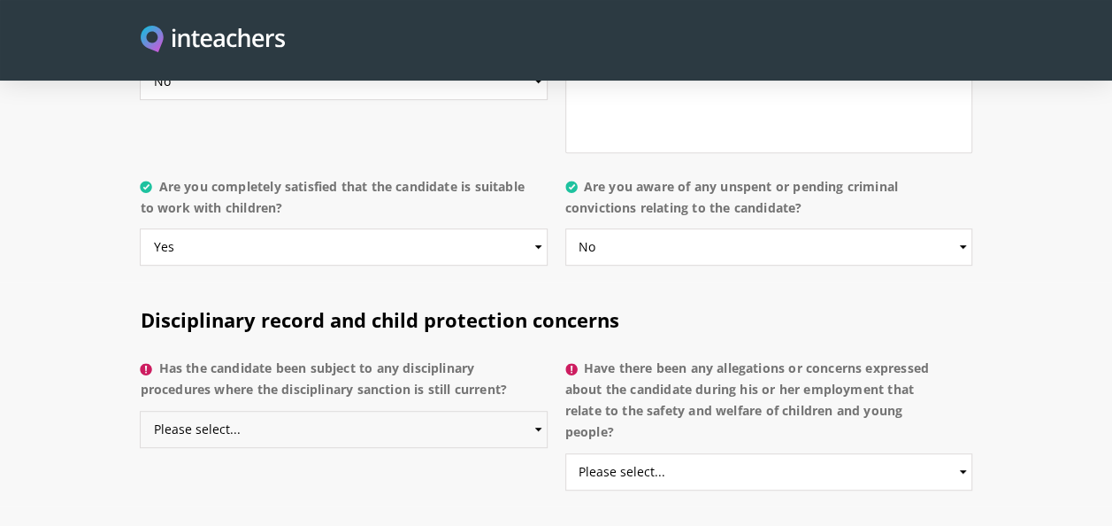
scroll to position [3683, 0]
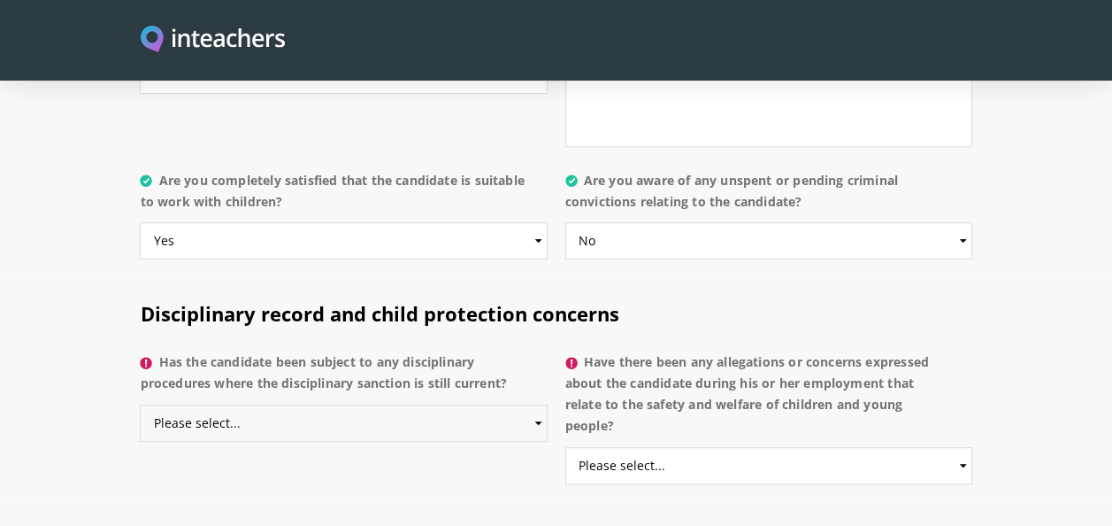
click at [478, 404] on select "Please select... Yes No Do not know" at bounding box center [343, 422] width 407 height 37
select select "No"
click at [140, 404] on select "Please select... Yes No Do not know" at bounding box center [343, 422] width 407 height 37
click at [700, 451] on p "Have there been any allegations or concerns expressed about the candidate durin…" at bounding box center [768, 422] width 407 height 156
click at [700, 449] on select "Please select... Yes No Do not know" at bounding box center [768, 465] width 407 height 37
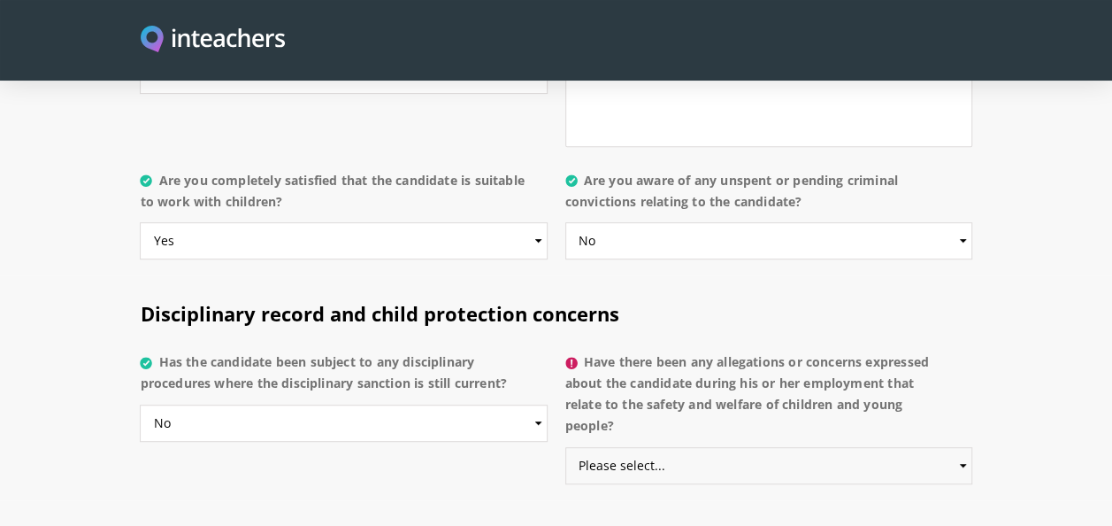
select select "No"
click at [565, 447] on select "Please select... Yes No Do not know" at bounding box center [768, 465] width 407 height 37
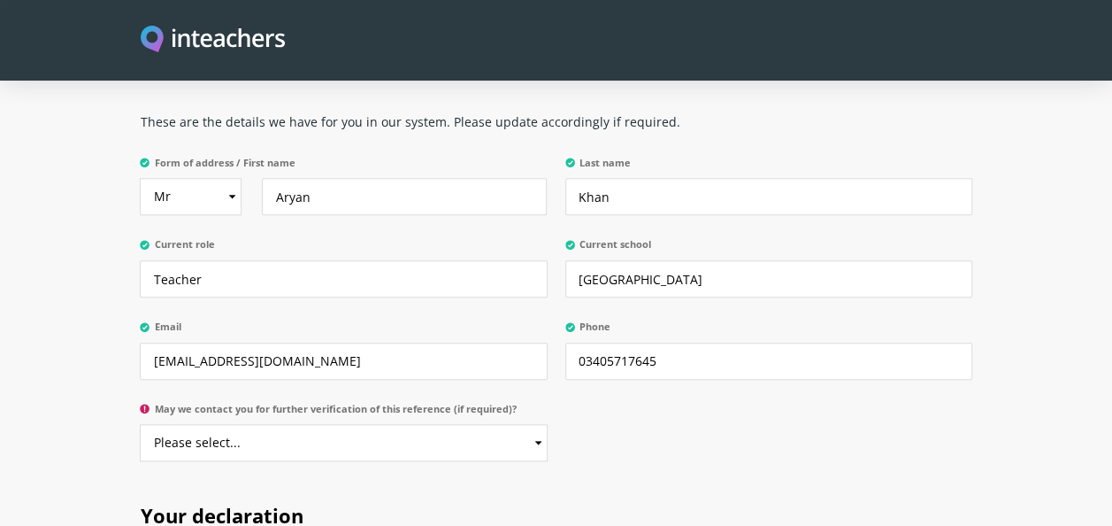
scroll to position [4150, 0]
click at [523, 423] on select "Please select... Yes No" at bounding box center [343, 441] width 407 height 37
select select "Yes"
click at [140, 423] on select "Please select... Yes No" at bounding box center [343, 441] width 407 height 37
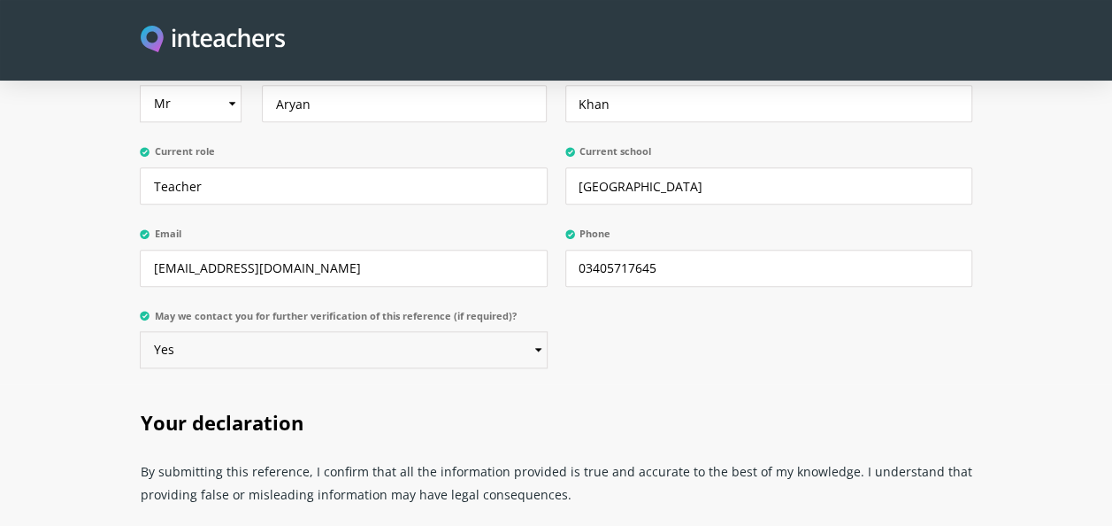
scroll to position [4274, 0]
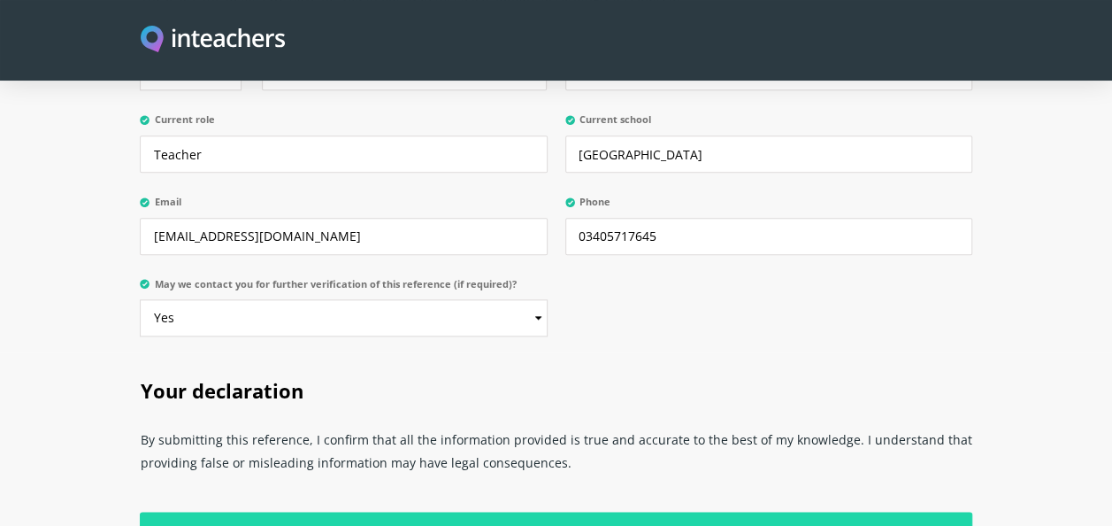
click at [461, 511] on input "Submit Reference" at bounding box center [556, 529] width 832 height 37
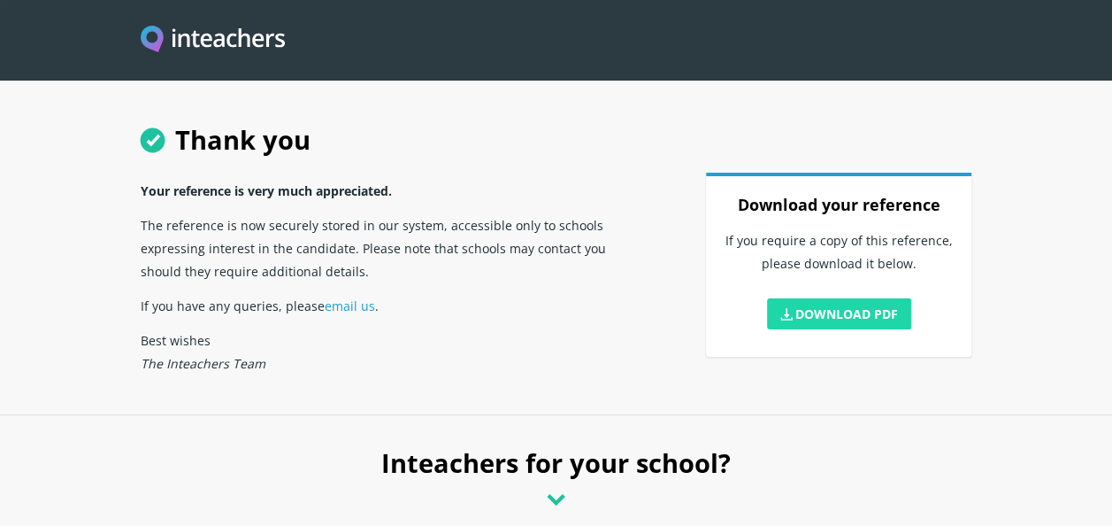
click at [810, 310] on link "Download PDF" at bounding box center [839, 313] width 145 height 31
